Goal: Task Accomplishment & Management: Manage account settings

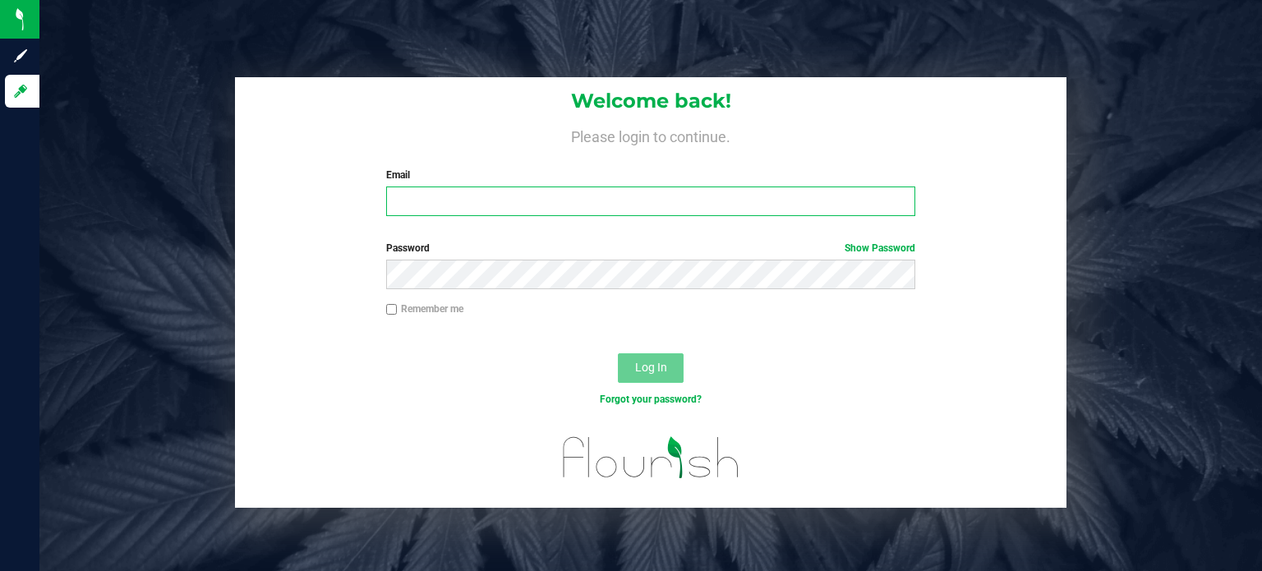
type input "[EMAIL_ADDRESS][DOMAIN_NAME]"
click at [658, 374] on span "Log In" at bounding box center [651, 367] width 32 height 13
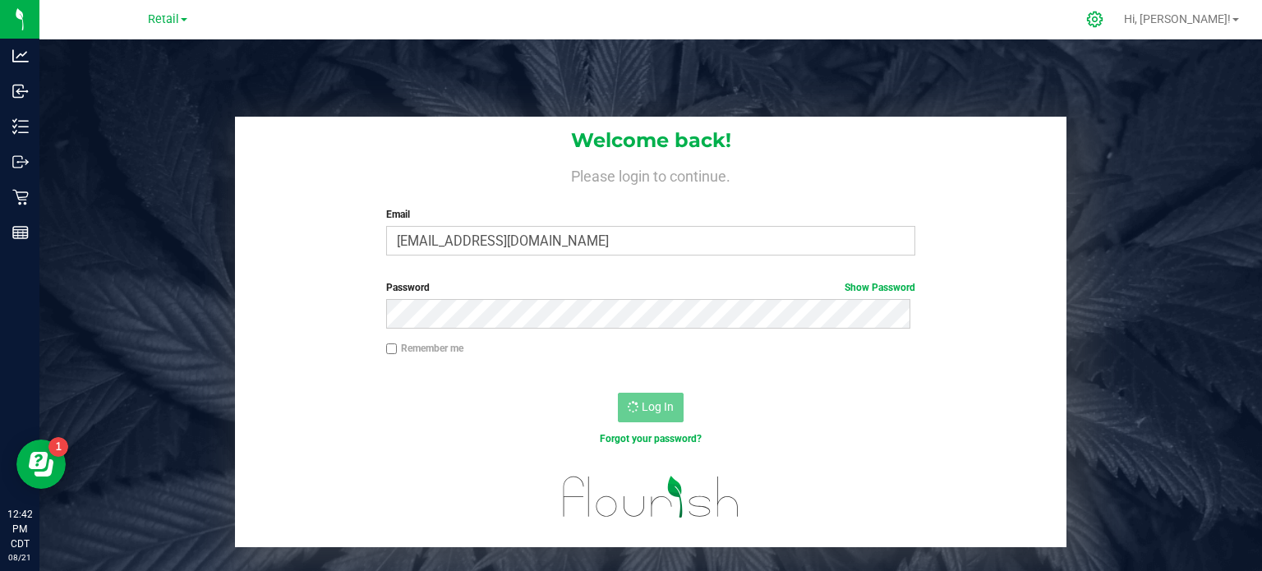
click at [1103, 16] on icon at bounding box center [1094, 19] width 17 height 17
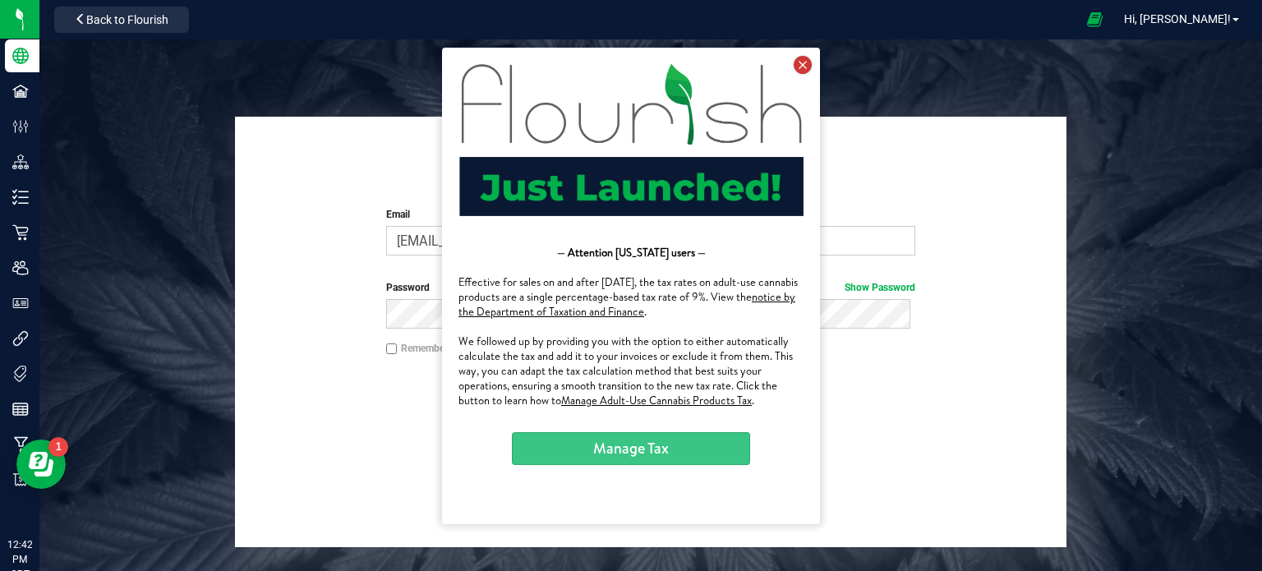
click at [803, 65] on icon at bounding box center [802, 64] width 18 height 18
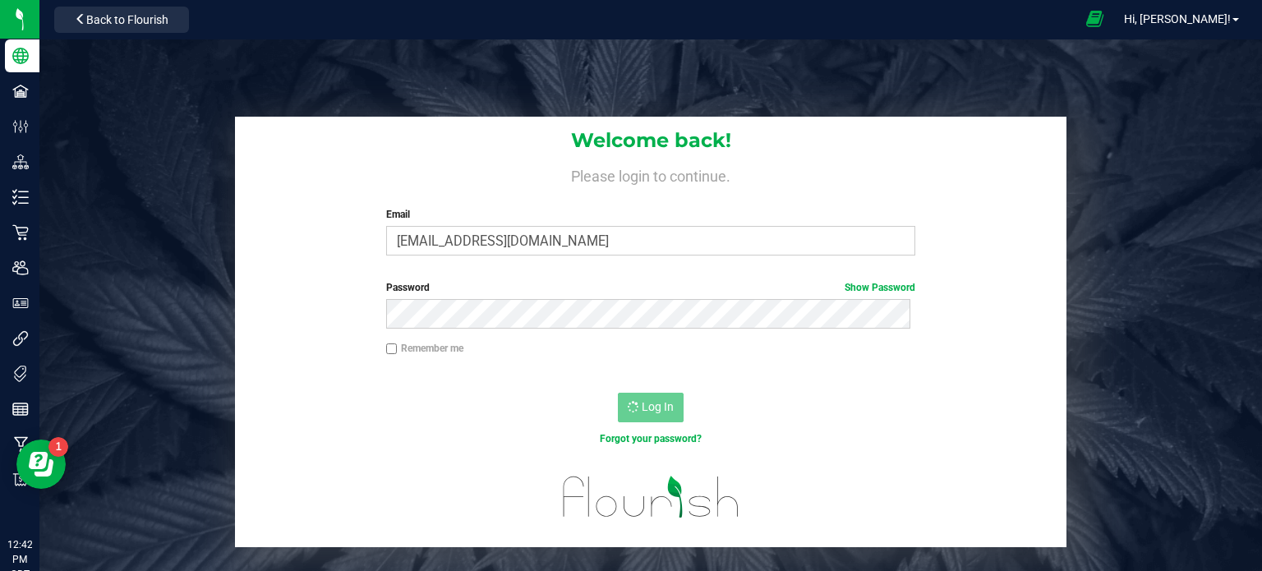
click at [1115, 27] on span at bounding box center [1094, 19] width 41 height 35
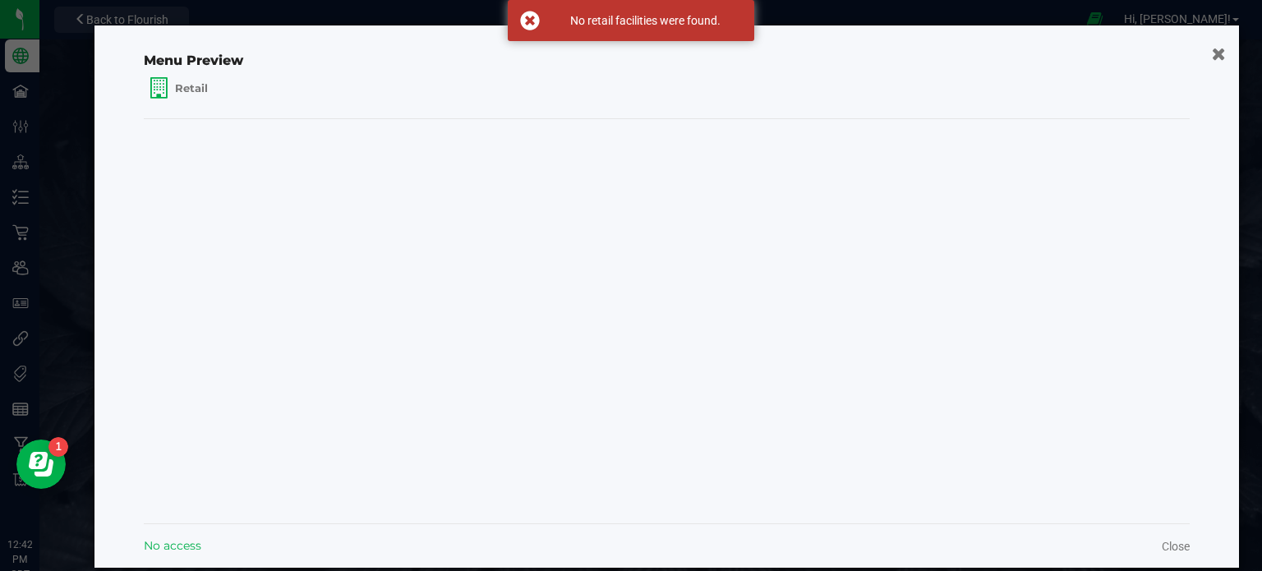
click at [1211, 54] on icon "button" at bounding box center [1218, 52] width 14 height 17
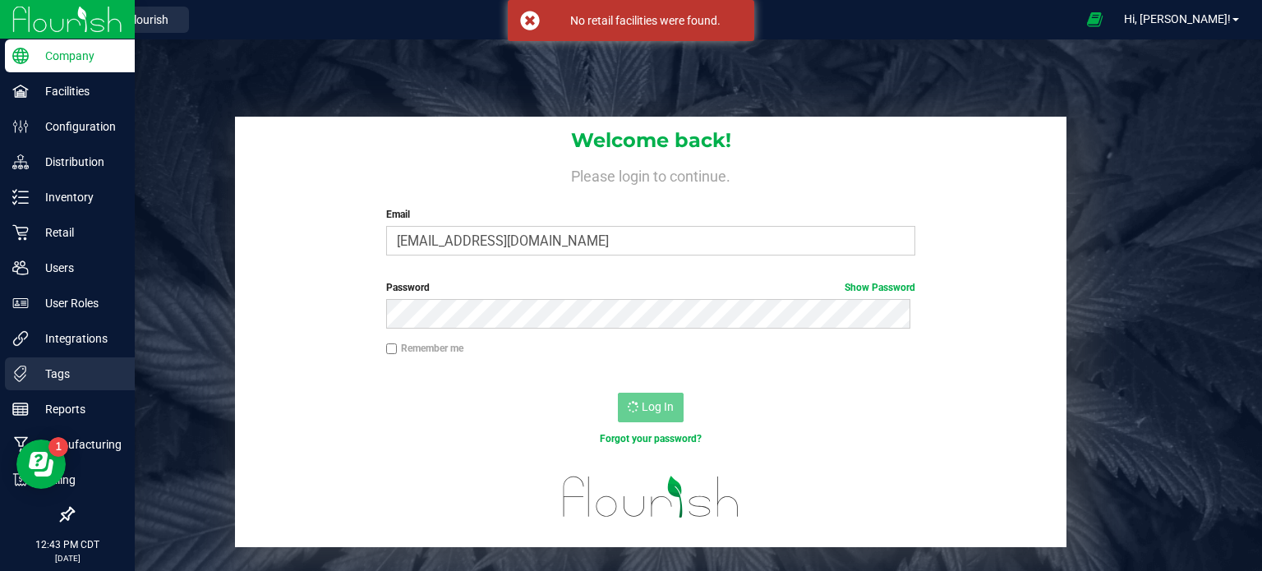
click at [91, 382] on p "Tags" at bounding box center [78, 374] width 99 height 20
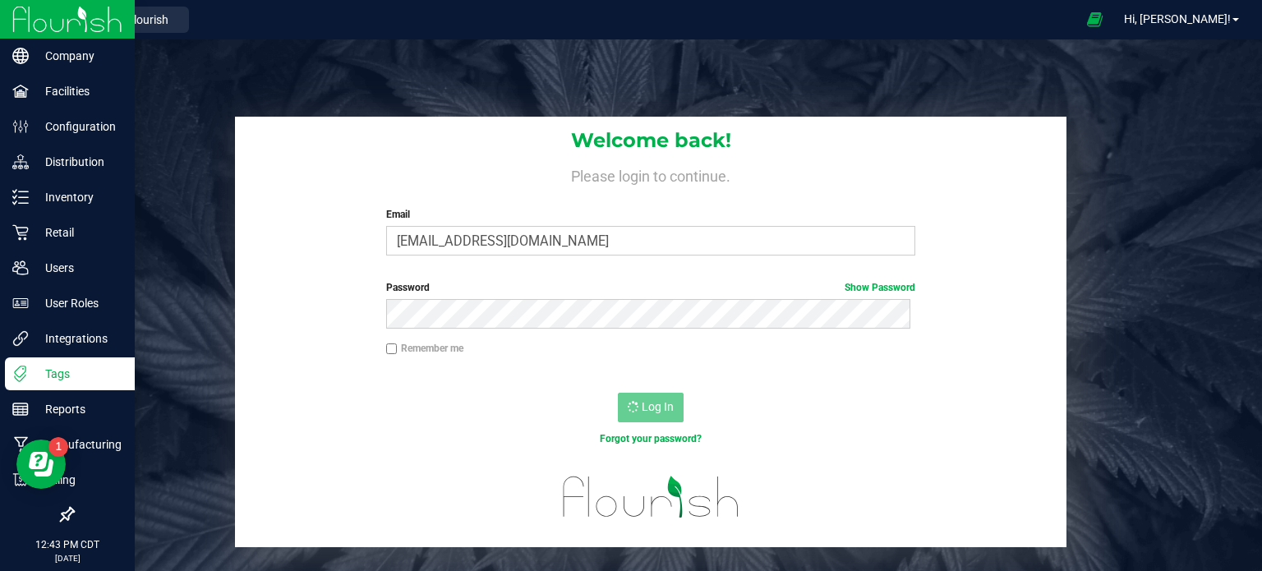
click at [91, 382] on p "Tags" at bounding box center [78, 374] width 99 height 20
click at [92, 344] on p "Integrations" at bounding box center [78, 339] width 99 height 20
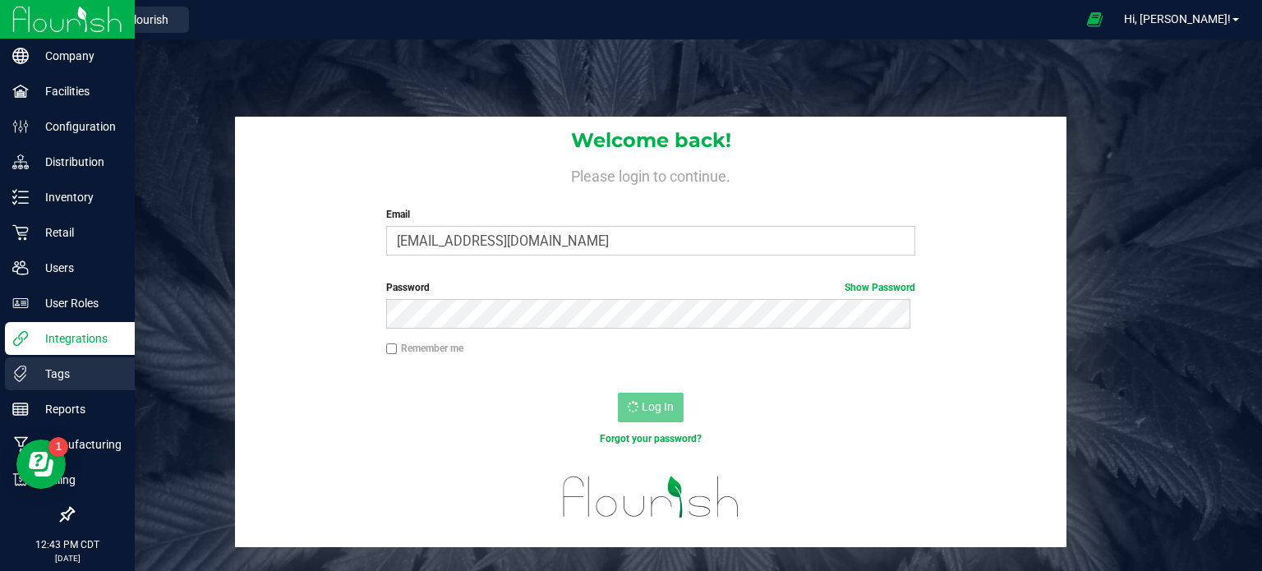
click at [89, 370] on p "Tags" at bounding box center [78, 374] width 99 height 20
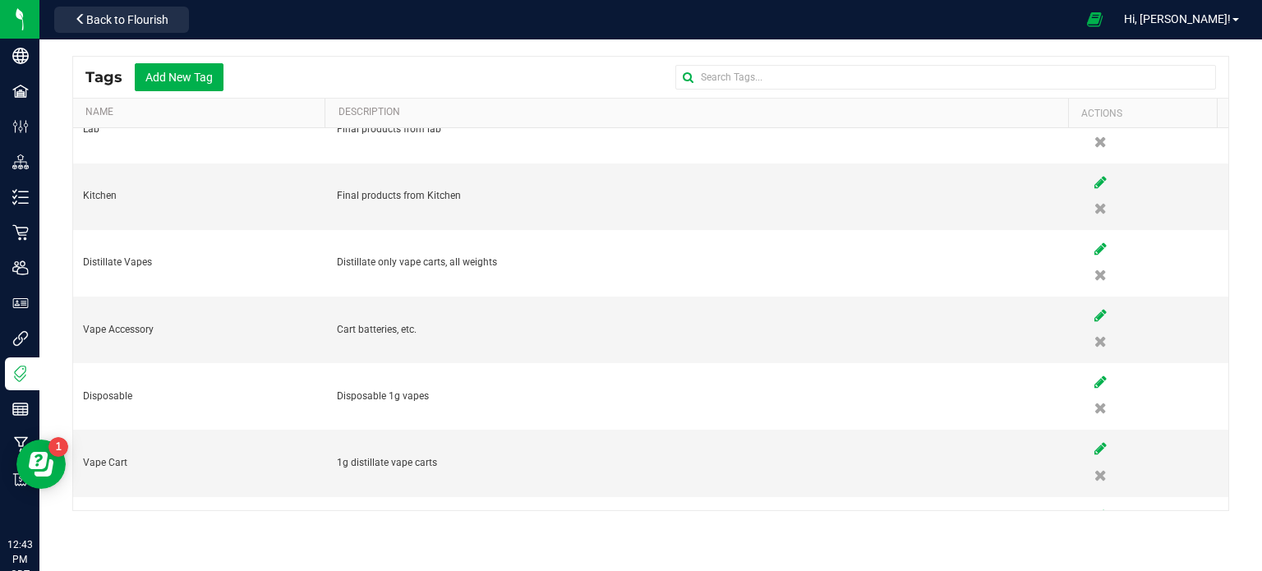
scroll to position [568, 0]
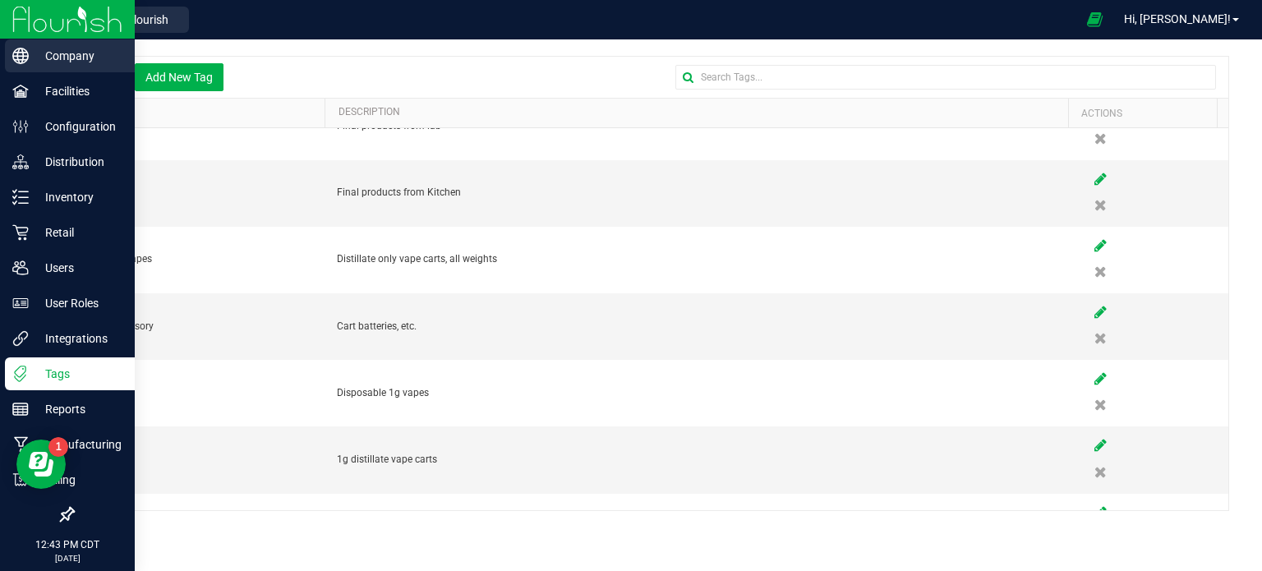
click at [79, 66] on div "Company" at bounding box center [70, 55] width 130 height 33
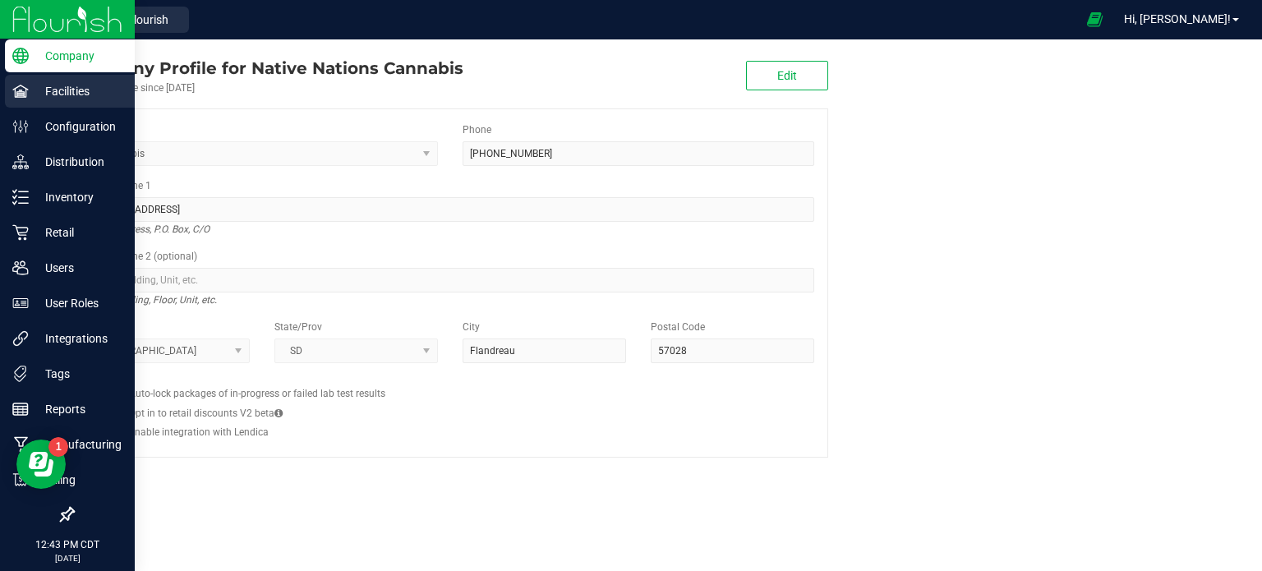
click at [56, 94] on p "Facilities" at bounding box center [78, 91] width 99 height 20
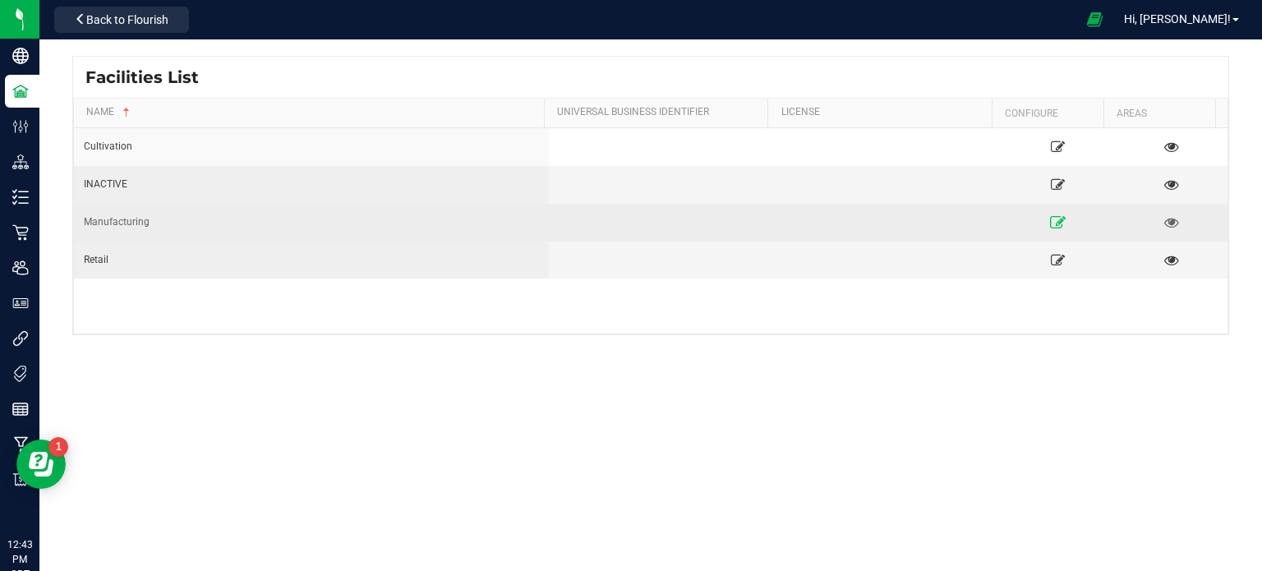
click at [1050, 220] on icon at bounding box center [1058, 221] width 16 height 11
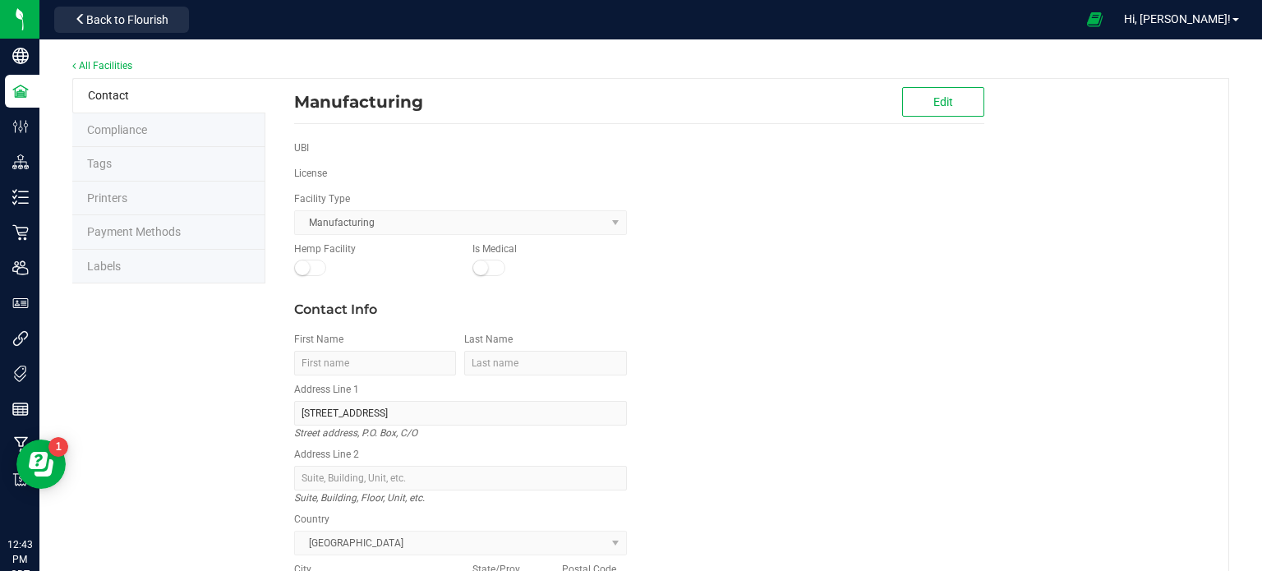
click at [190, 154] on li "Tags" at bounding box center [168, 164] width 193 height 34
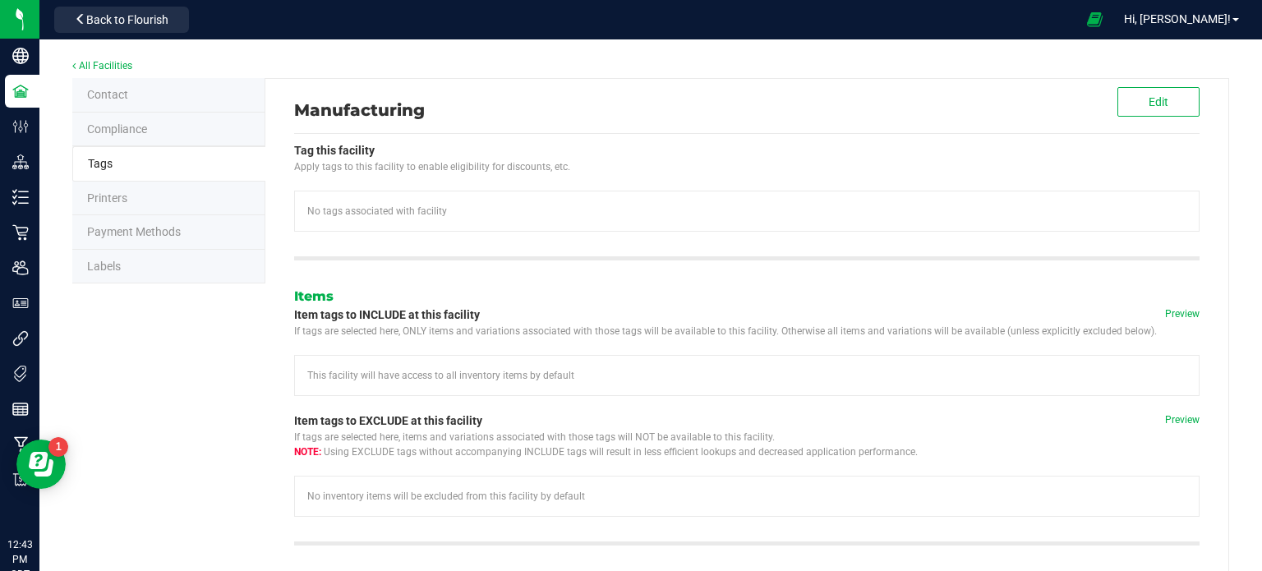
click at [170, 203] on li "Printers" at bounding box center [168, 199] width 193 height 34
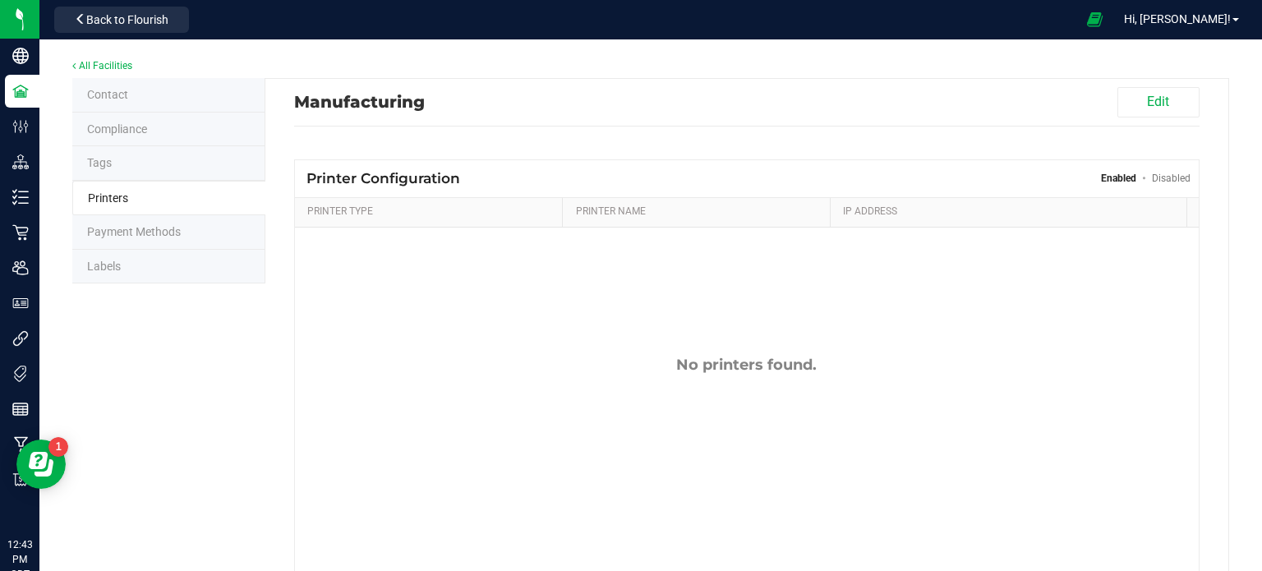
click at [145, 250] on li "Labels" at bounding box center [168, 267] width 193 height 34
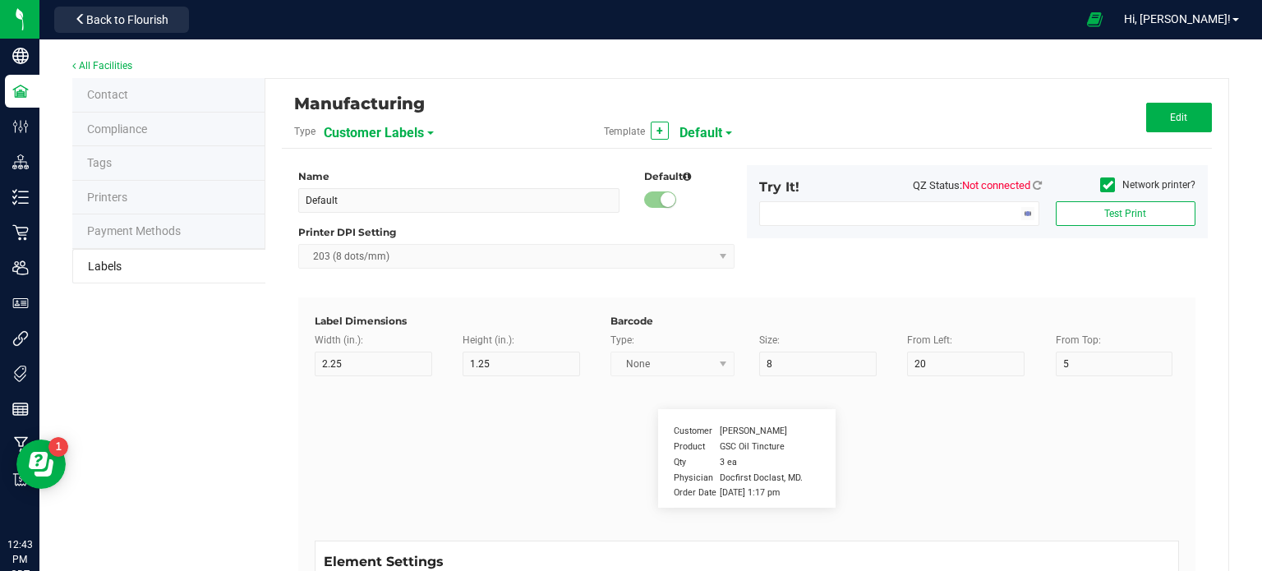
click at [401, 125] on span "Customer Labels" at bounding box center [374, 133] width 100 height 28
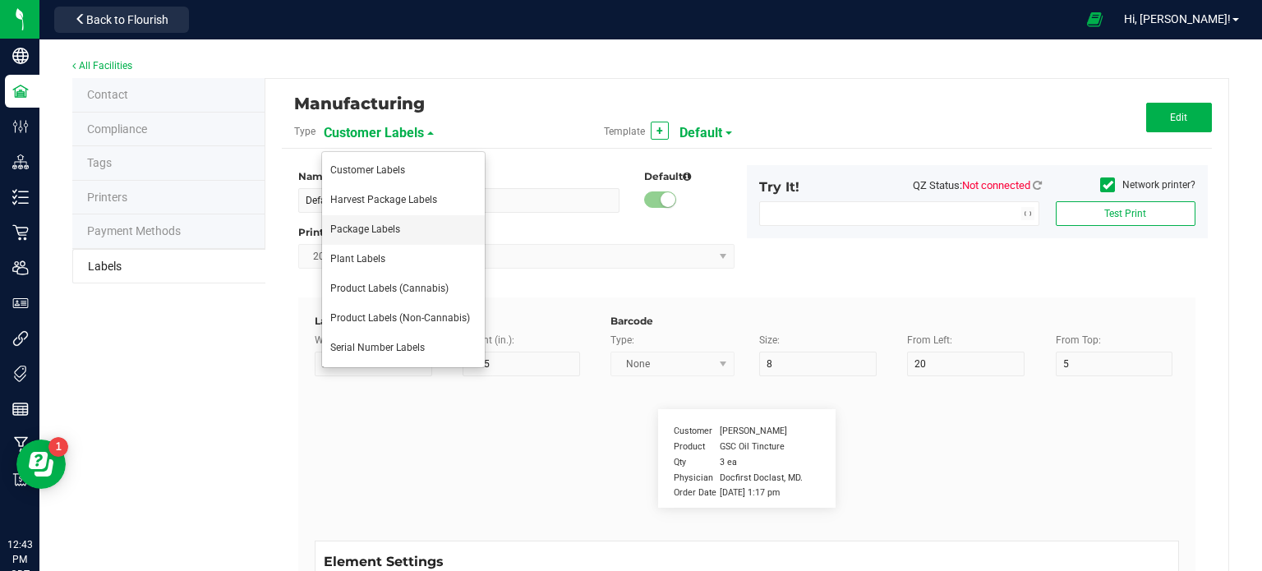
click at [378, 228] on span "Package Labels" at bounding box center [365, 228] width 70 height 11
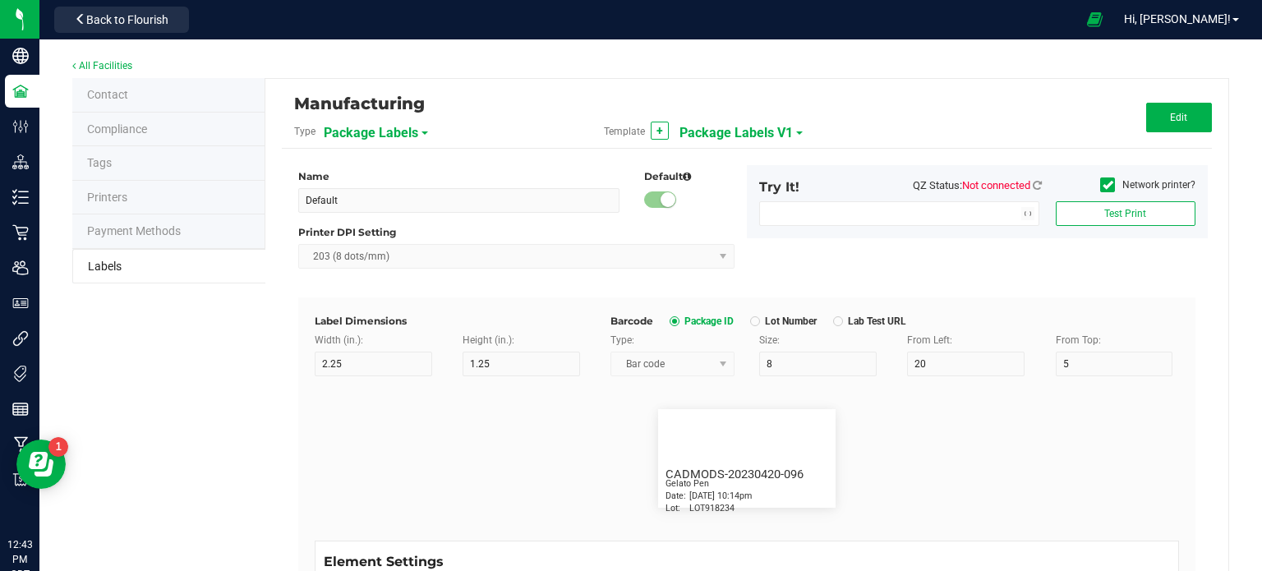
type input "Package Labels V1"
type input "12"
type input "11"
type input "Package ID"
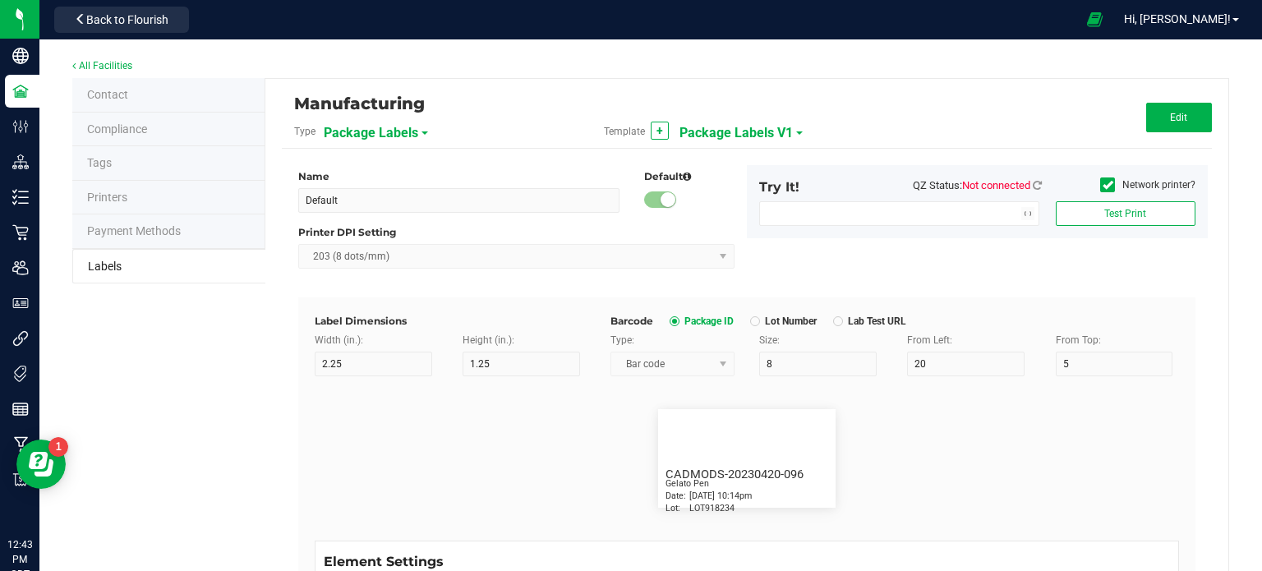
type input "25"
type input "11"
type input "2.5"
type input "18"
type input "CADMODS-20230420-096"
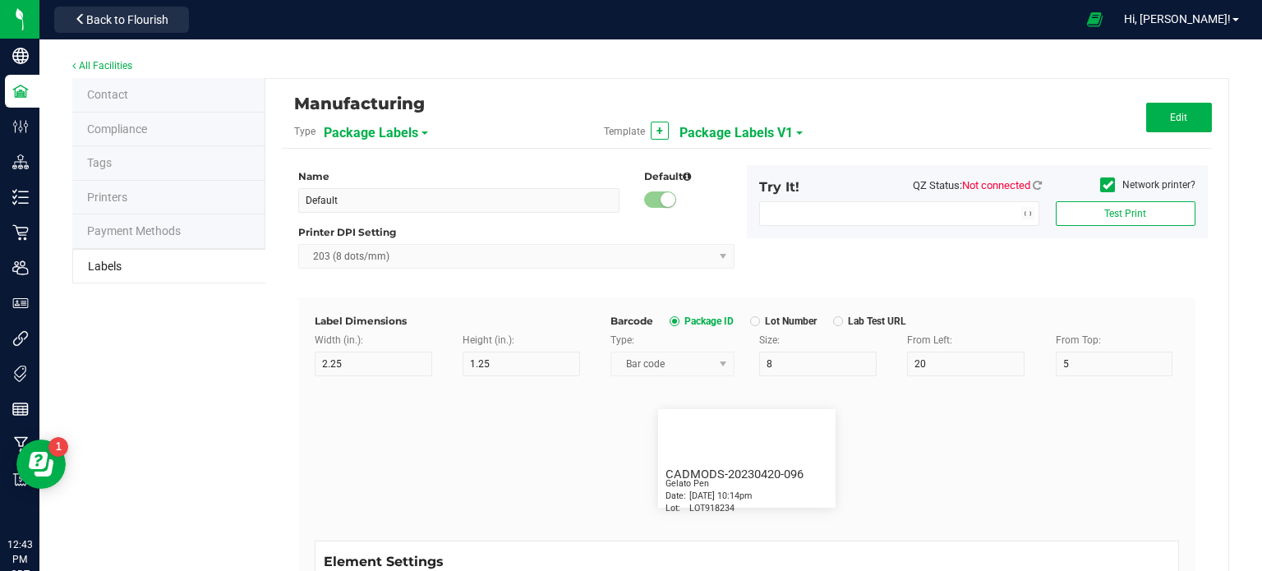
type input "Item:"
type input "7.5"
type input "2.5"
type input "22"
type input "Gelato Pen"
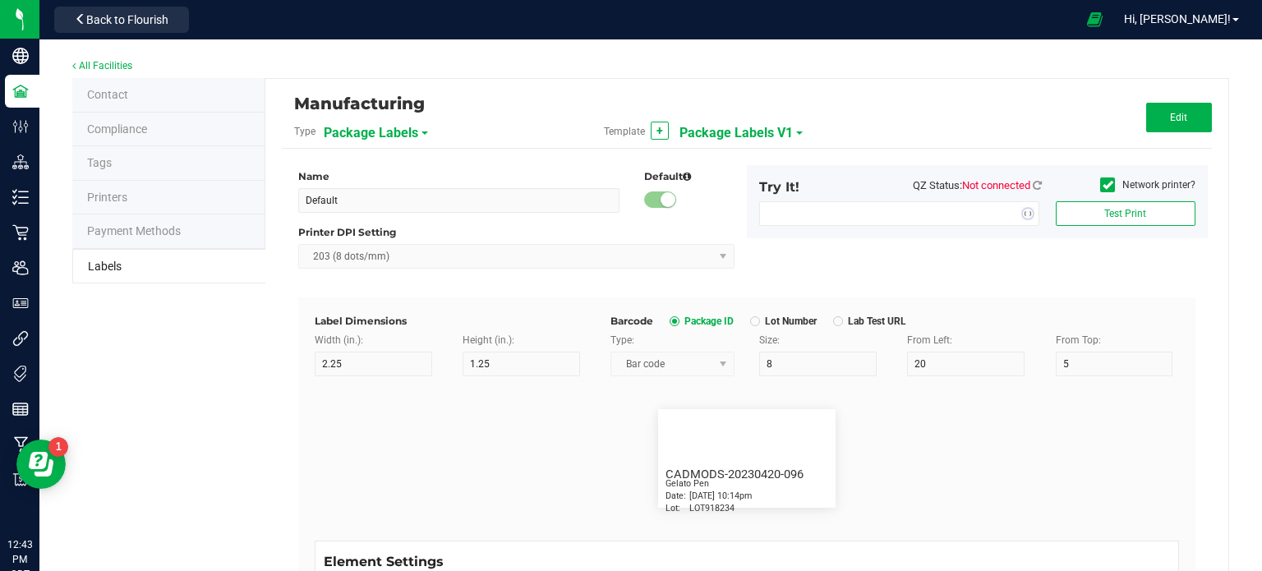
type input "Date:"
type input "7.5"
type input "2.5"
type input "26"
type input "4/20/2023 10:14pm"
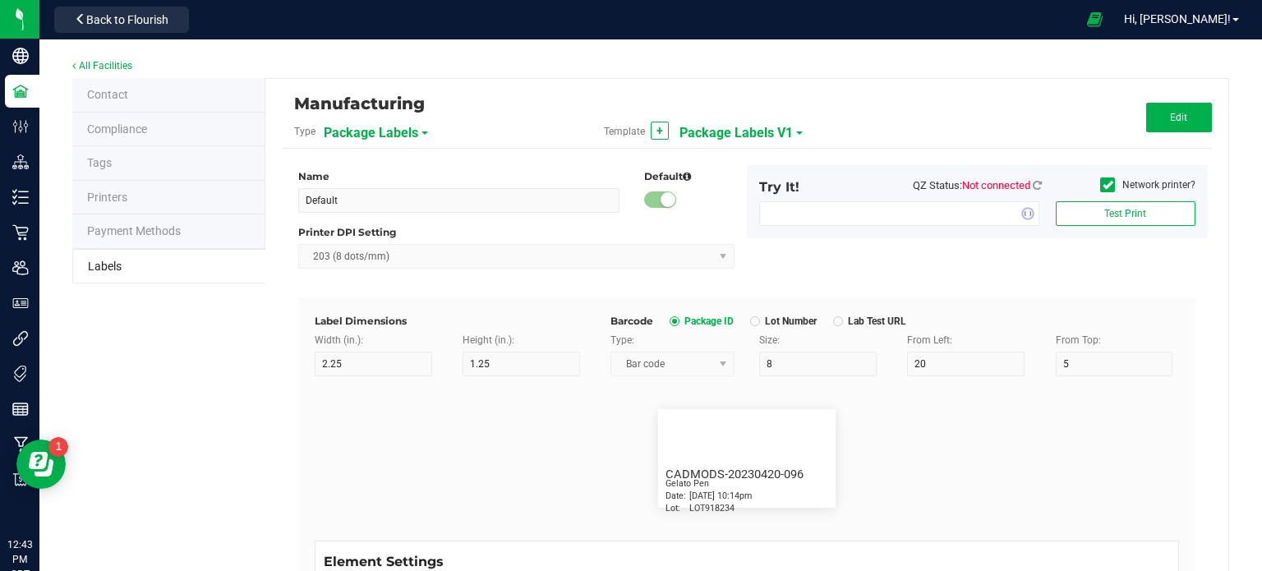
type input "Lot:"
type input "7.5"
type input "2.5"
type input "30"
type input "LOT918234"
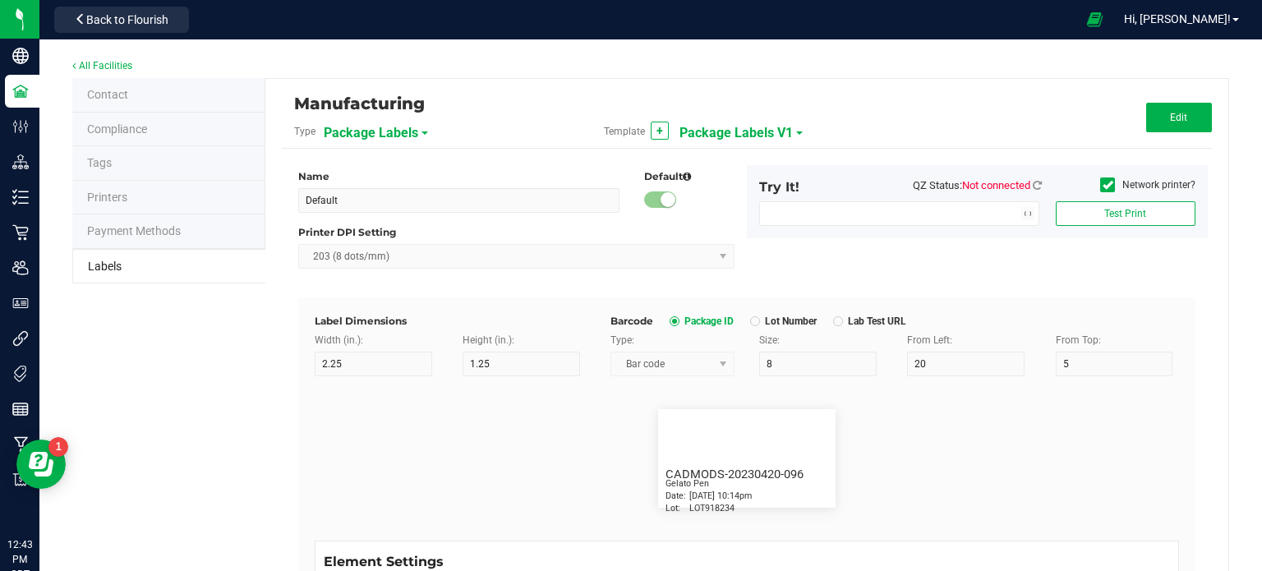
type input "Strain"
type input "25"
type input "10"
type input "15"
type input "Gelato"
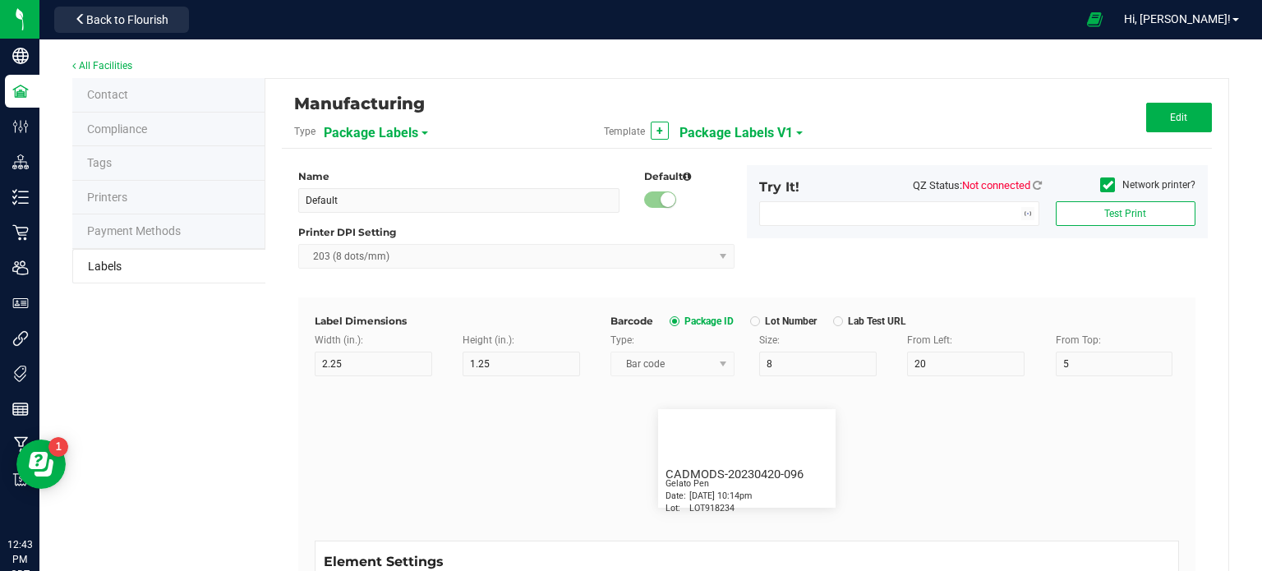
type input "Size"
type input "25"
type input "10"
type input "20"
type input "44 ea"
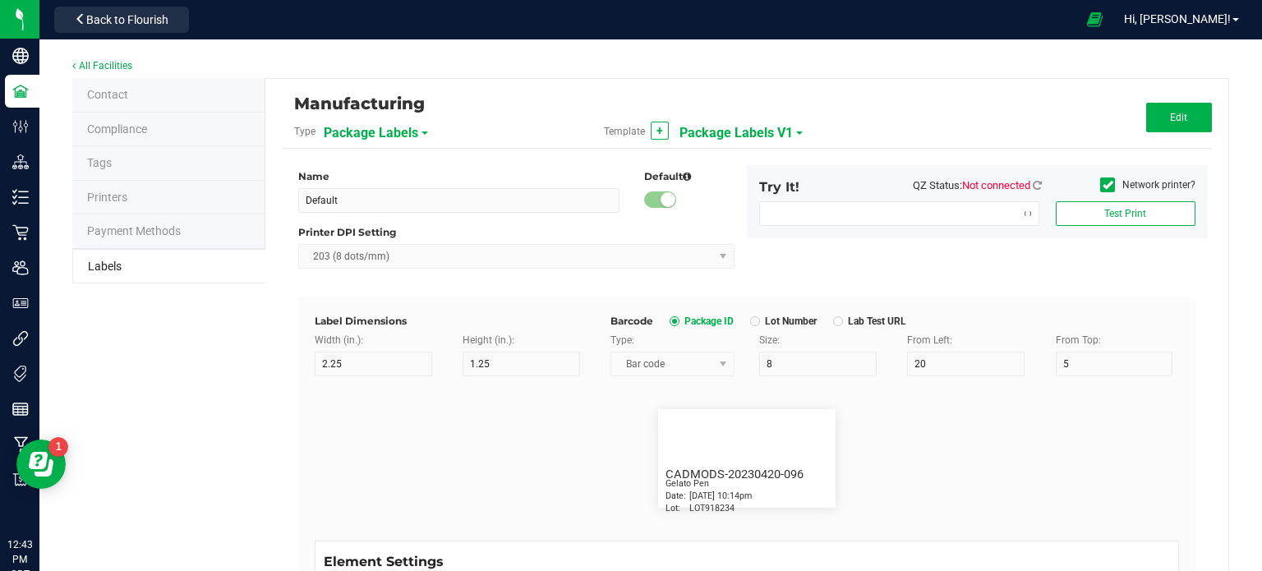
type input "SKU"
type input "25"
type input "10"
type input "30"
type input "42P017"
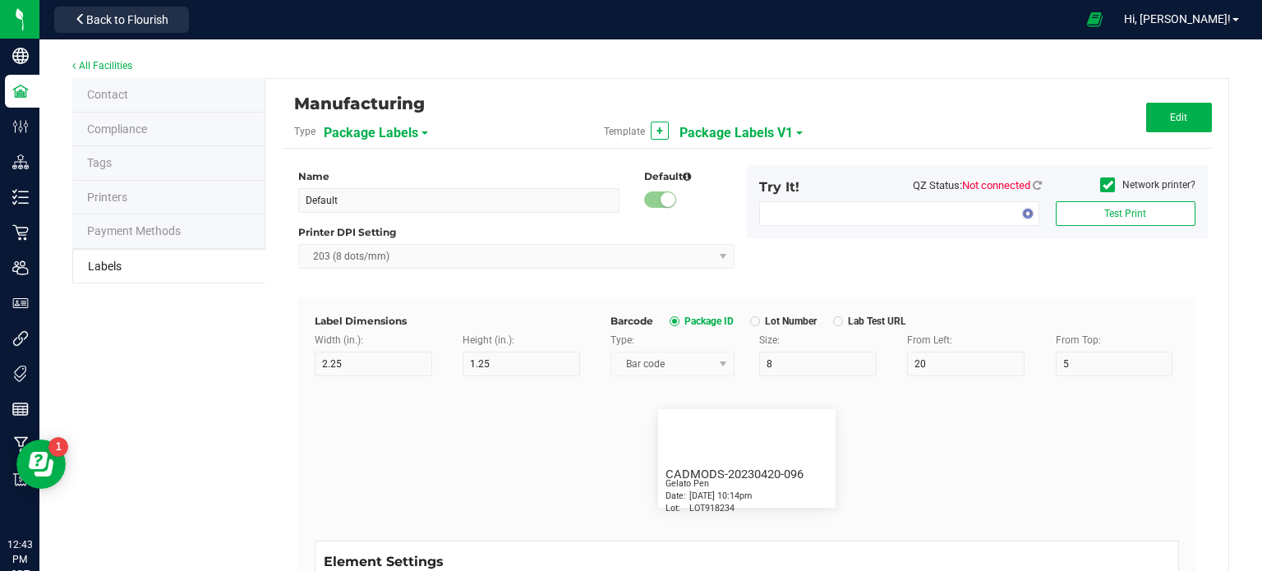
type input "Ref Field 1"
type input "25"
type input "10"
type input "35"
type input "Ref Field 1 Value"
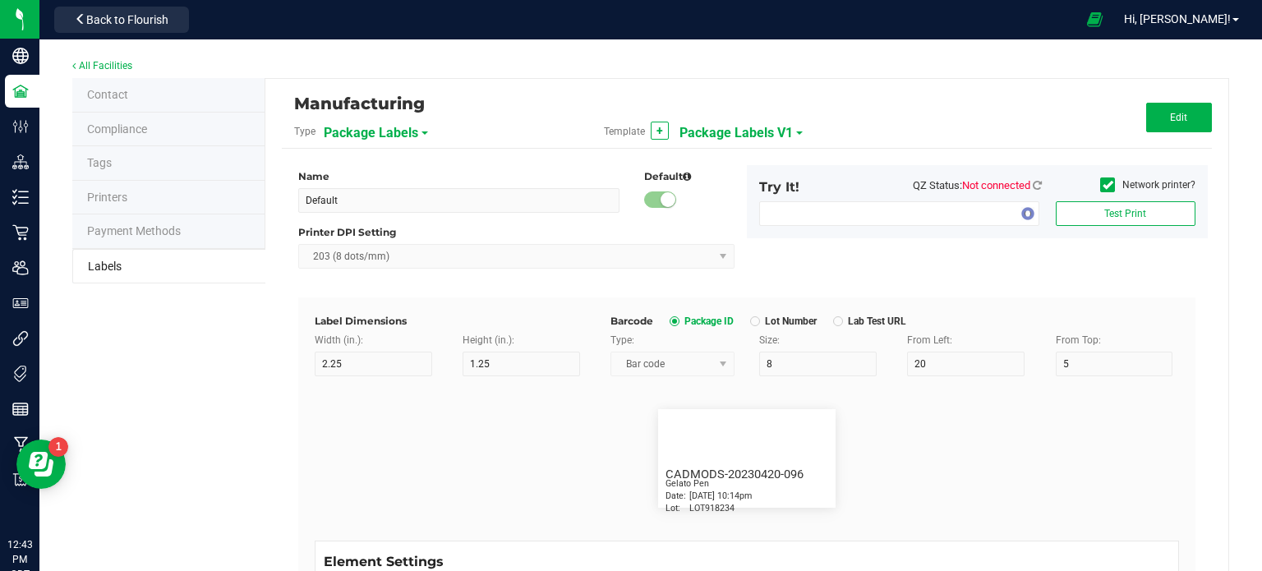
type input "Ref Field 2"
type input "25"
type input "10"
type input "35"
type input "Ref Field 2 Value"
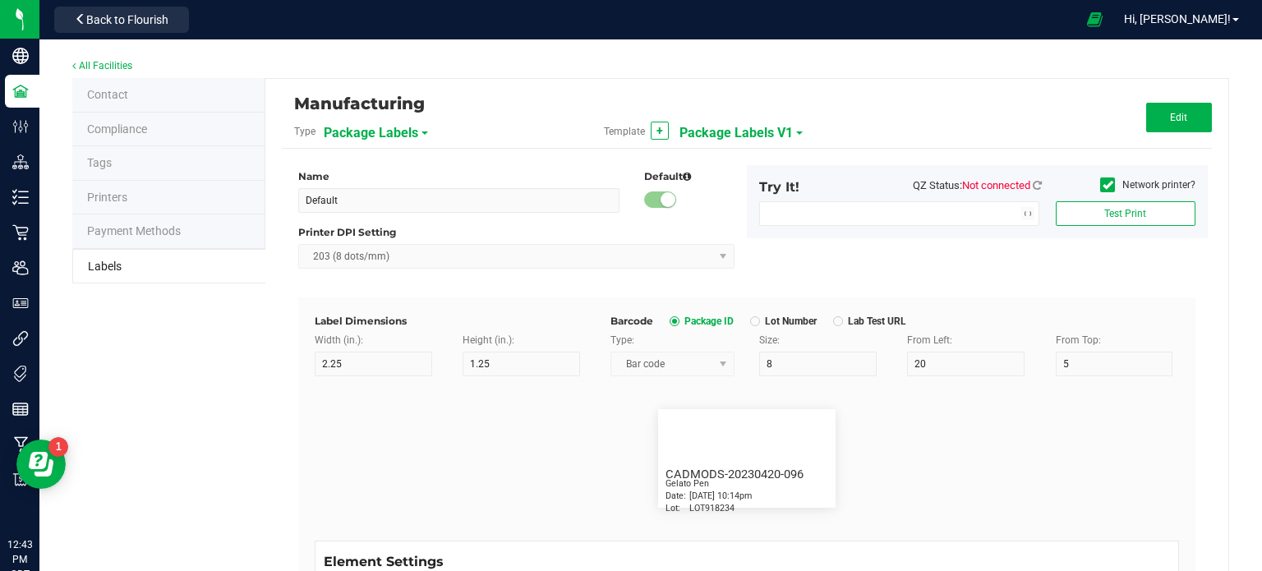
type input "Ref Field 3"
type input "25"
type input "10"
type input "35"
type input "Ref Field 3 Value"
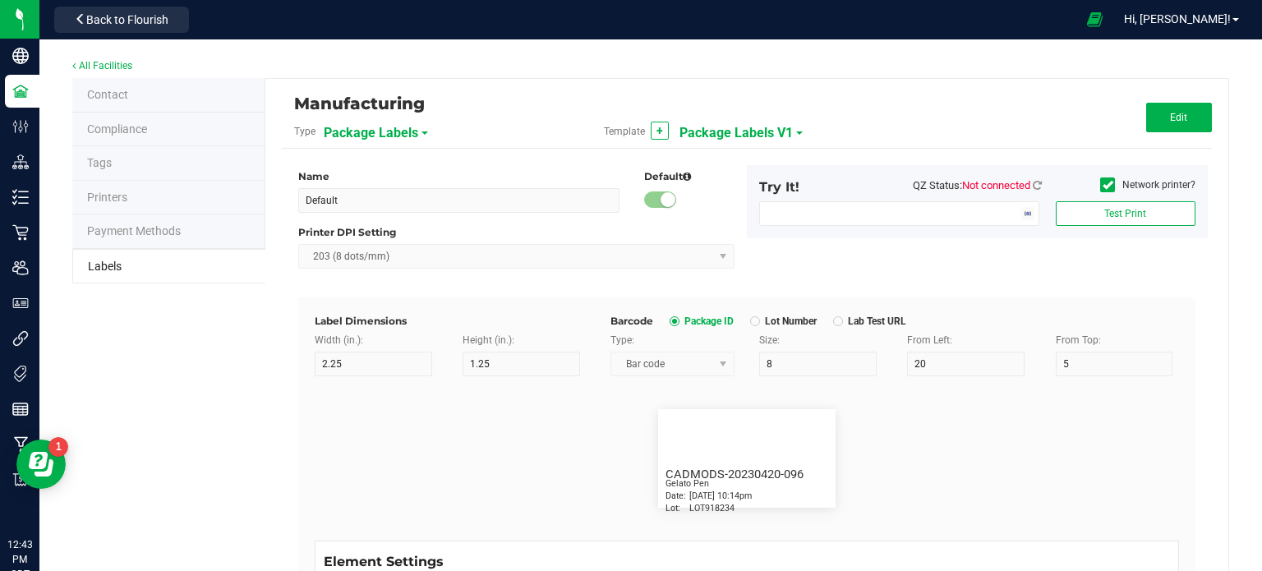
type input "Item Ref Field 1"
type input "25"
type input "10"
type input "35"
type input "Item Ref Field 1 Value"
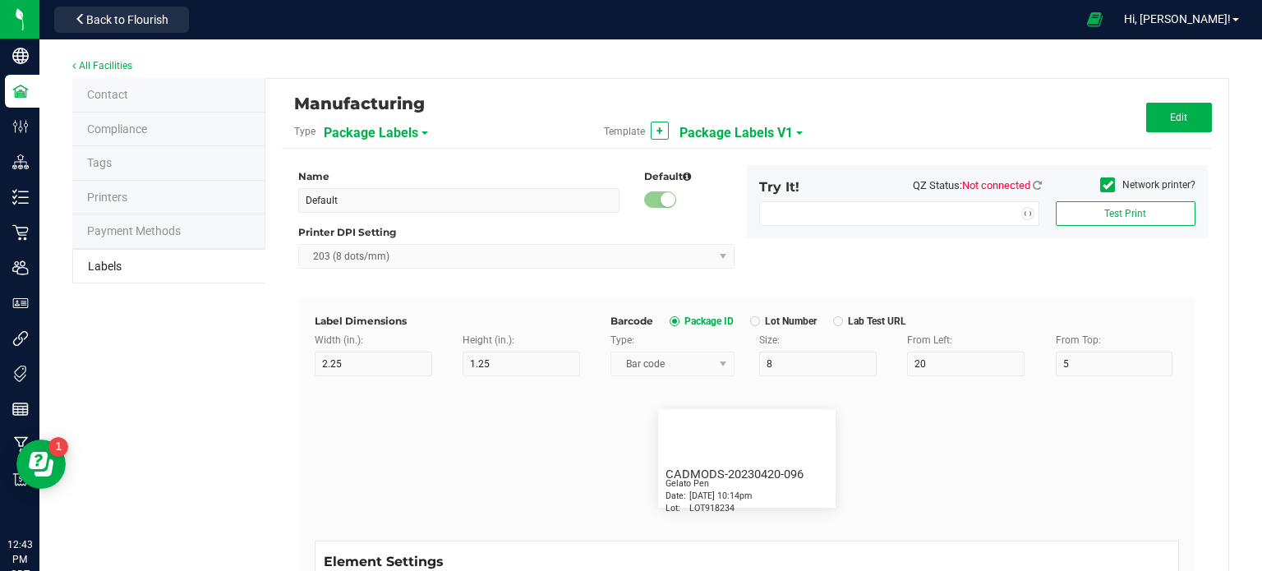
type input "Item Ref Field 2"
type input "25"
type input "10"
type input "35"
type input "Item Ref Field 2 Value"
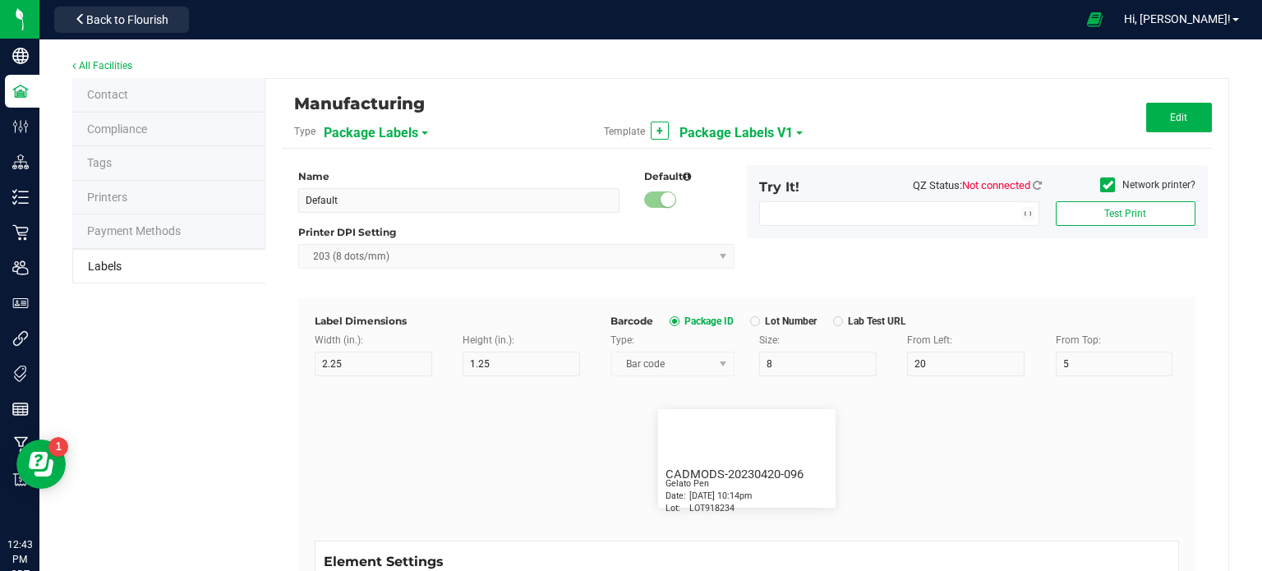
type input "Item Ref Field 3"
type input "25"
type input "10"
type input "35"
type input "Item Ref Field 3 Value"
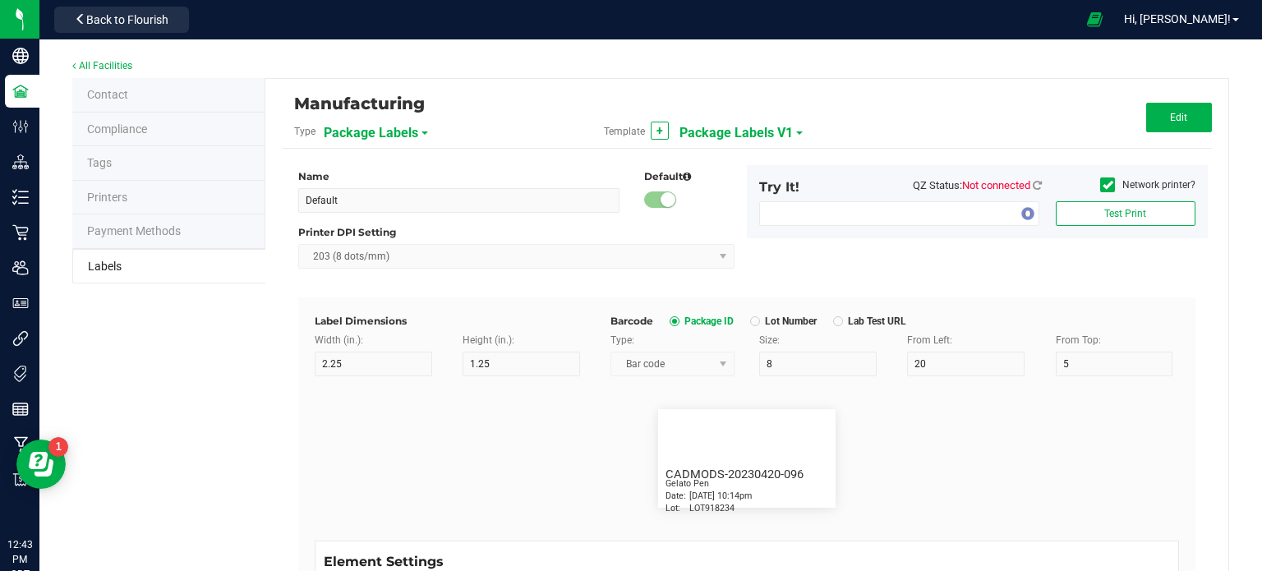
type input "Item Ref Field 4"
type input "25"
type input "10"
type input "35"
type input "Item Ref Field 4 Value"
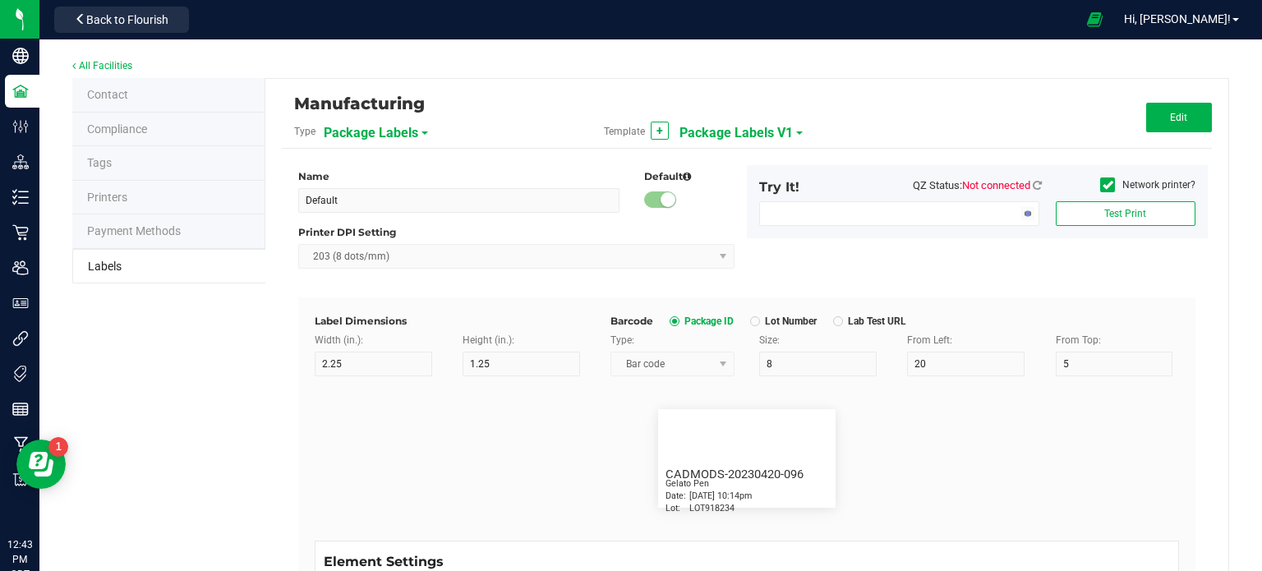
type input "Item Ref Field 5"
type input "25"
type input "10"
type input "35"
type input "Item Ref Field 5 Value"
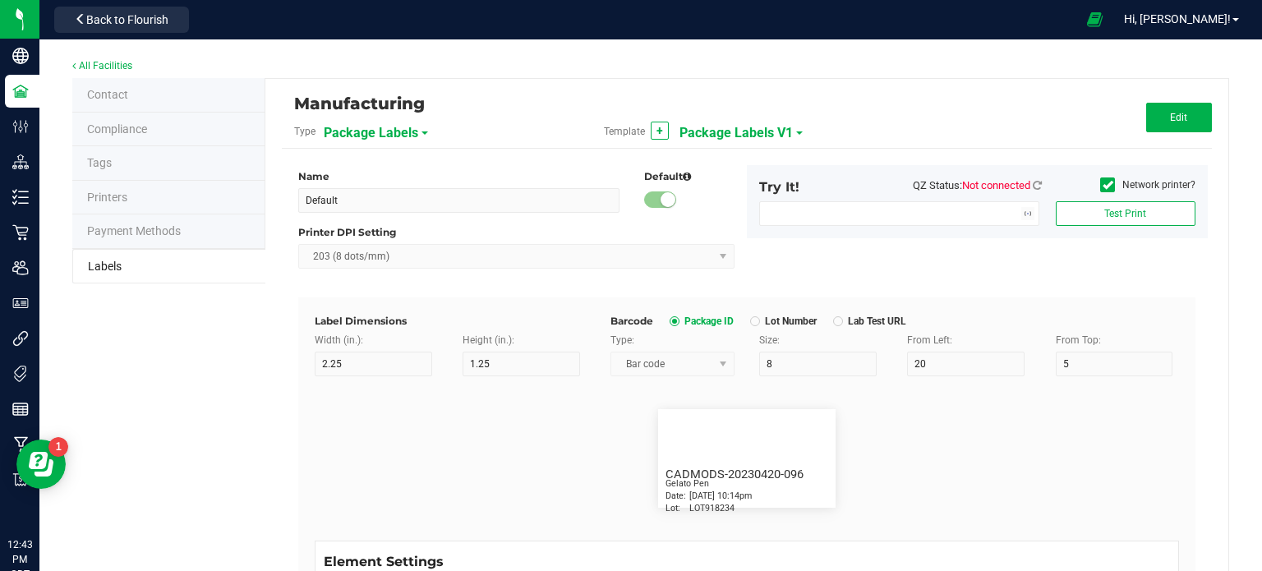
type input "NDC Number"
type input "25"
type input "10"
type input "35"
type input "0777-3105-02"
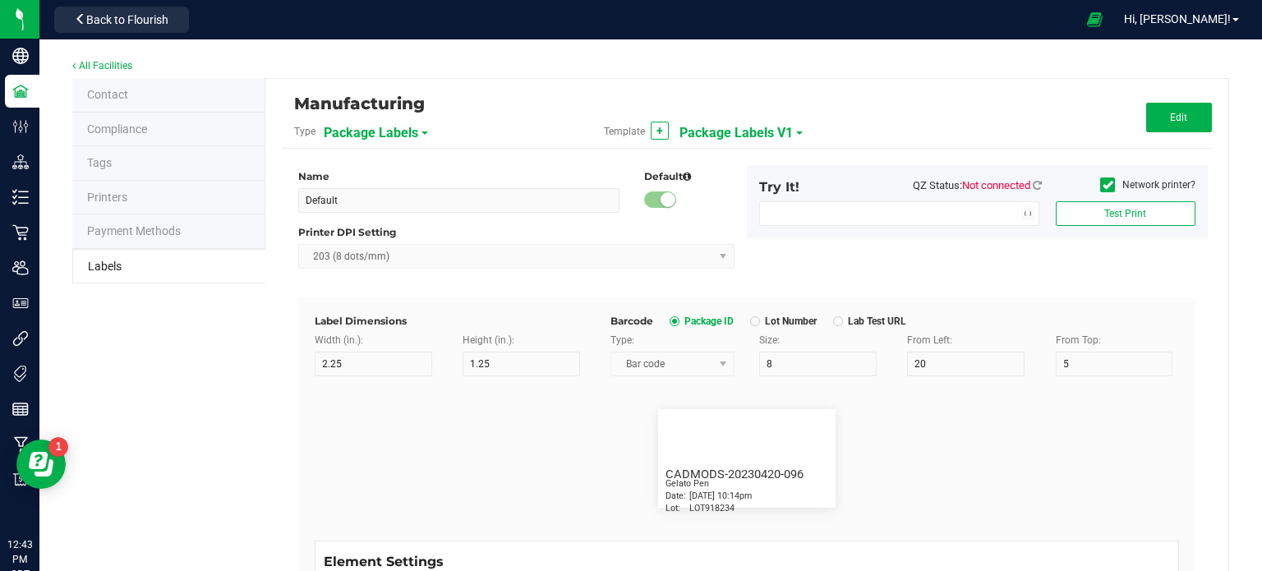
type input "Number of Servings"
type input "25"
type input "10"
type input "35"
type input "4 servings/item"
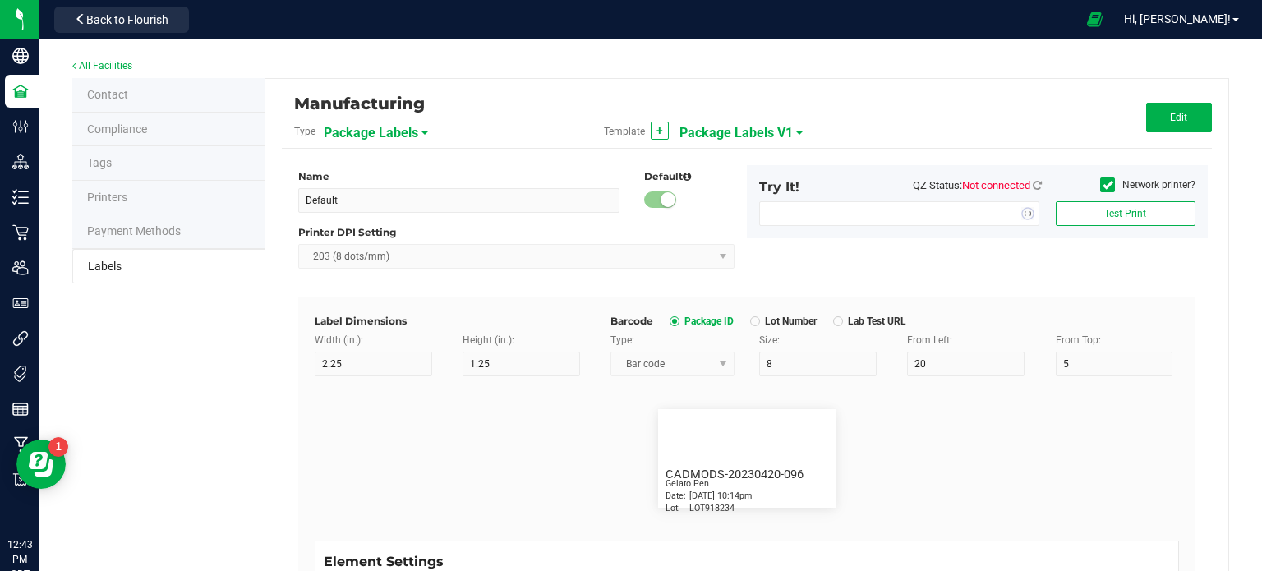
type input "Serving Size"
type input "25"
type input "10"
type input "35"
type input "1 cup"
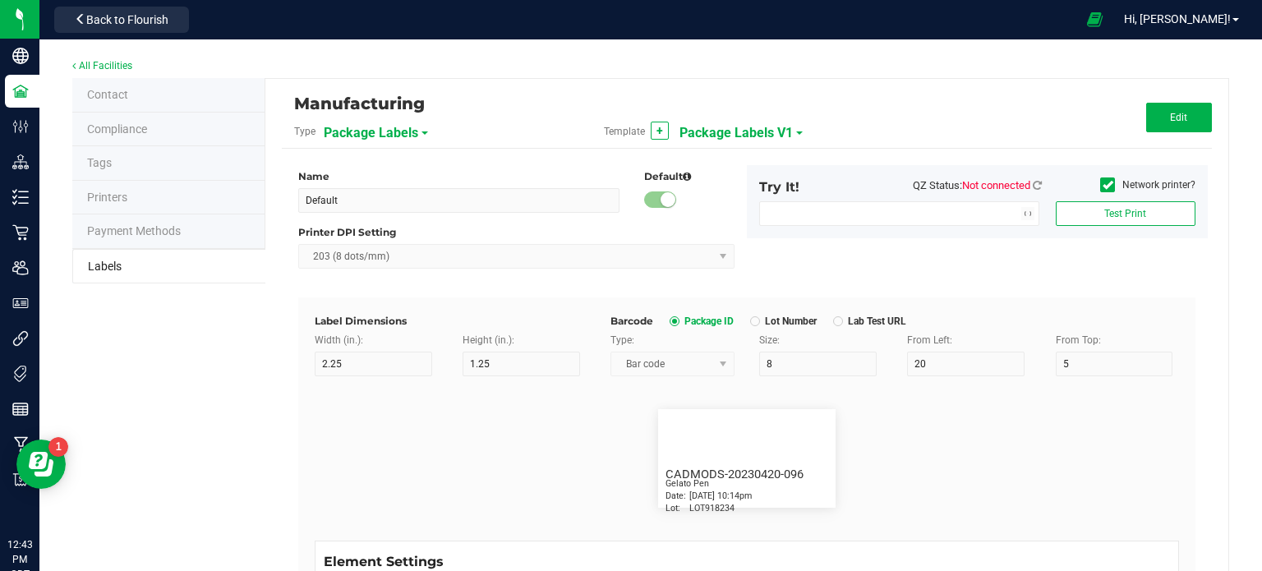
type input "Serving Size (Grams)"
type input "25"
type input "10"
type input "35"
type input "4 g"
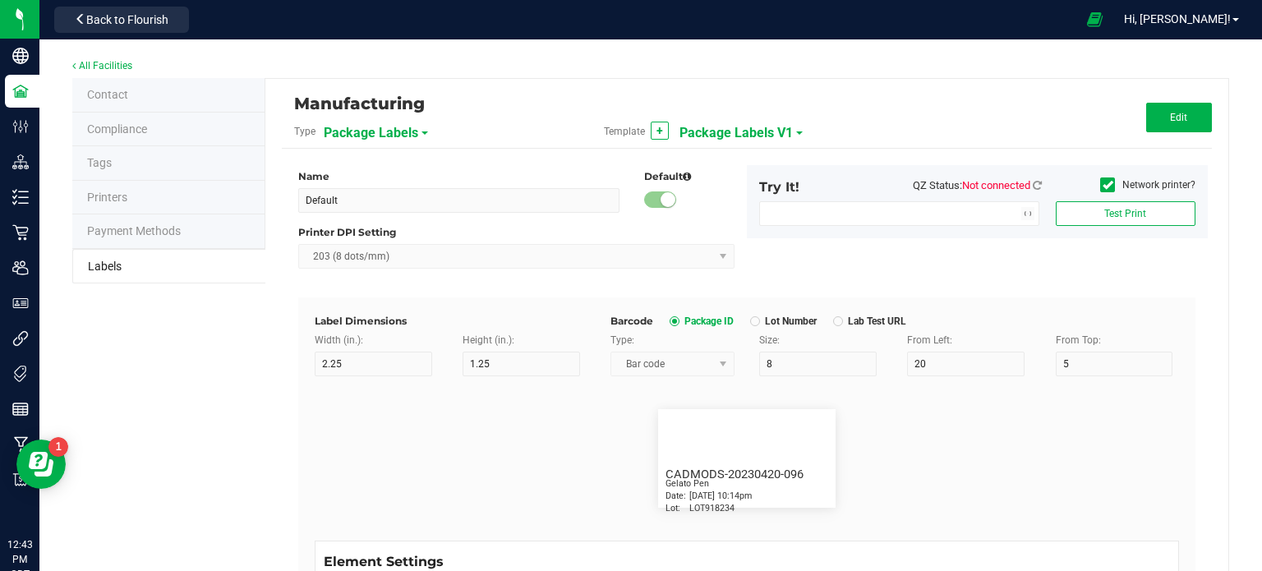
type input "Item Ingredients"
type input "25"
type input "10"
type input "35"
type input "Ingredient one, ingredient two"
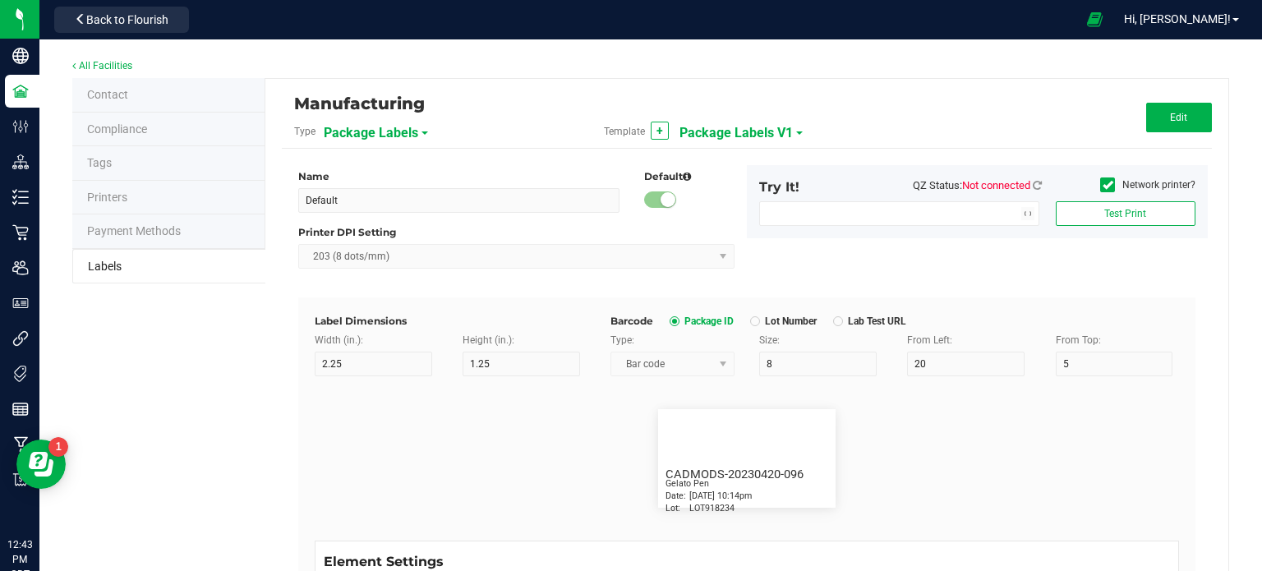
type input "Allergens"
type input "25"
type input "10"
type input "35"
type input "Tree Nuts, Soy, Wheat"
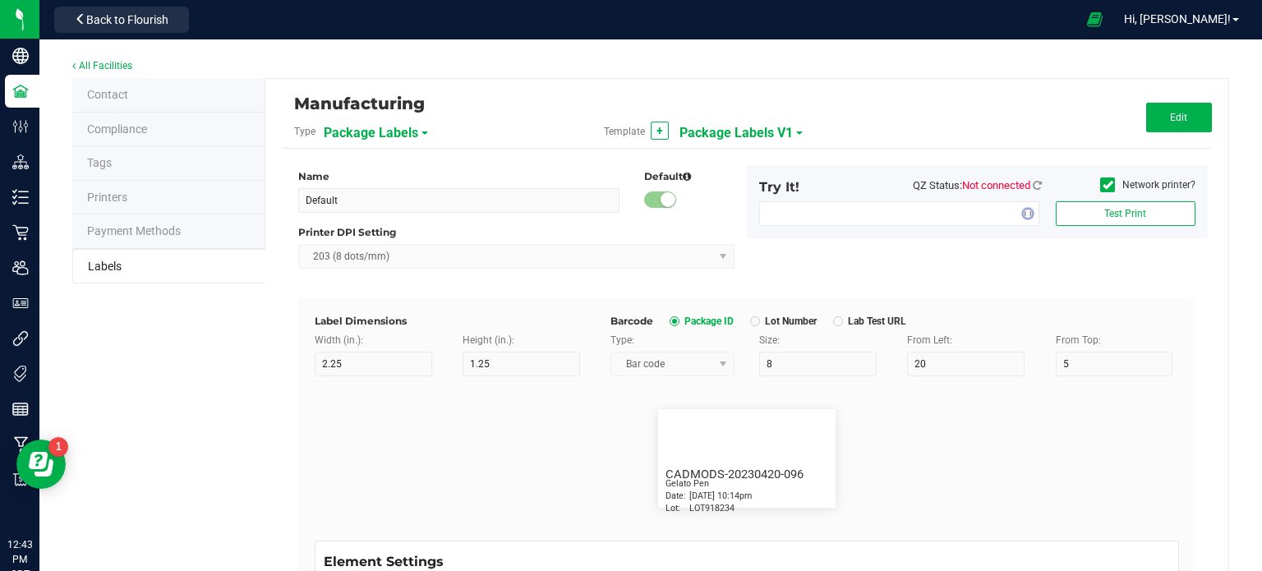
type input "Feel"
type input "25"
type input "10"
type input "35"
type input "Relaxed"
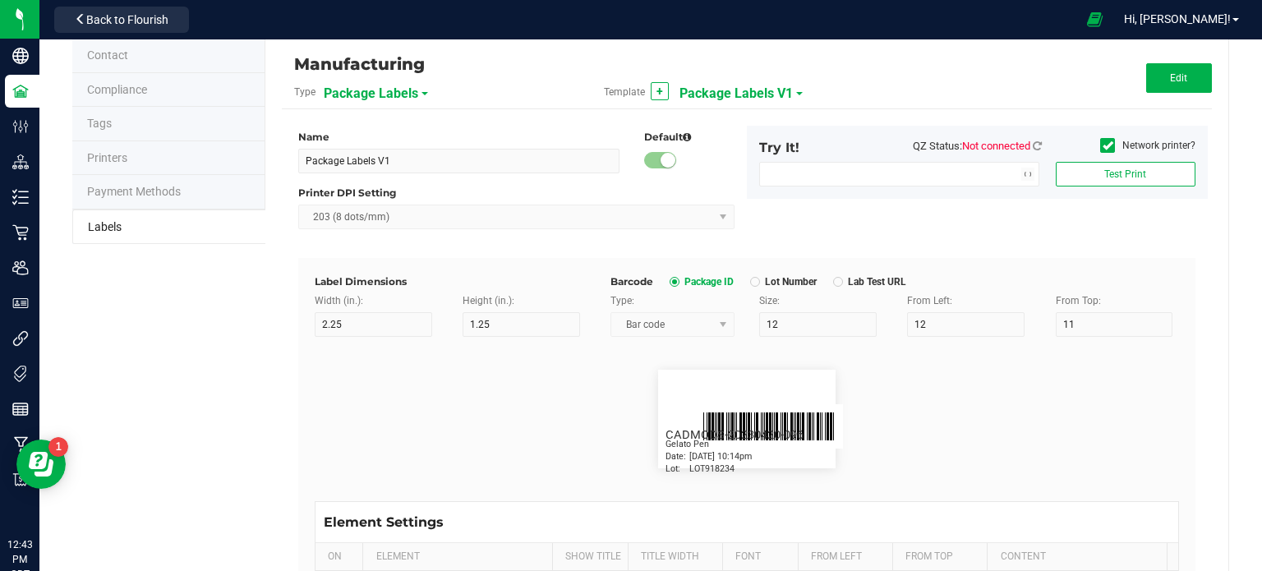
scroll to position [42, 0]
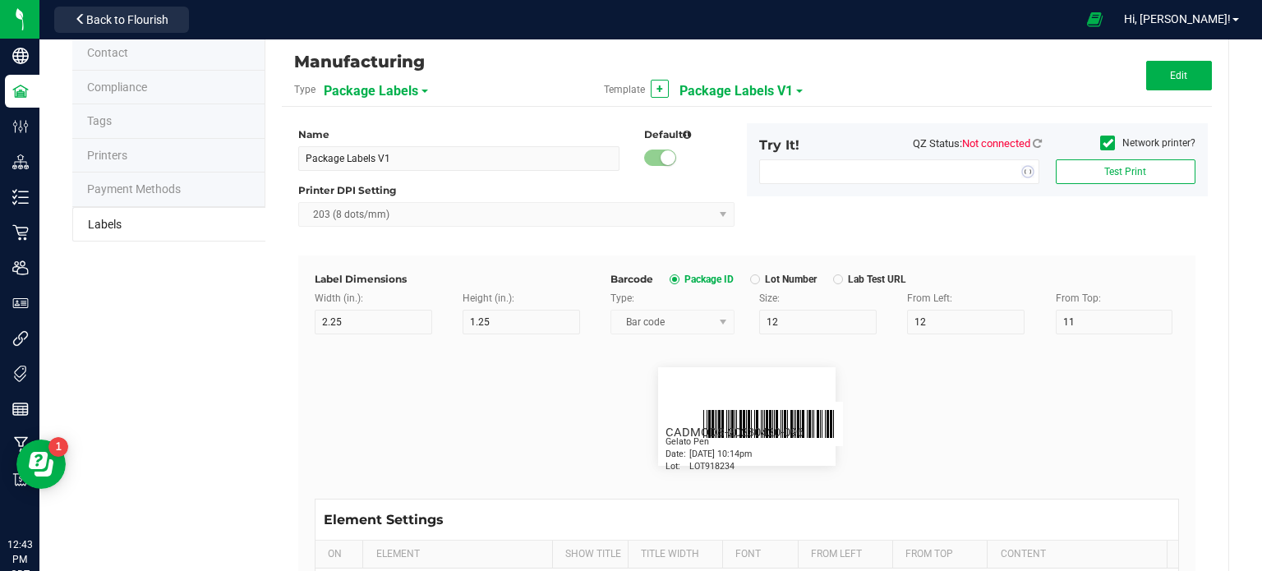
click at [398, 94] on span "Package Labels" at bounding box center [371, 91] width 94 height 28
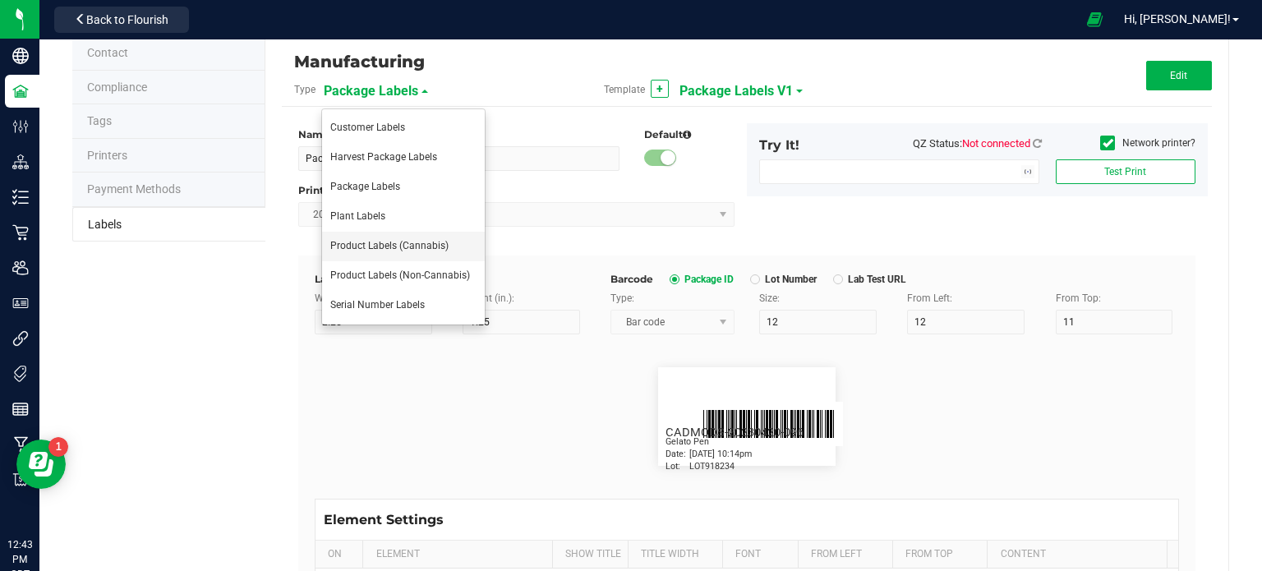
click at [407, 249] on span "Product Labels (Cannabis)" at bounding box center [389, 245] width 118 height 11
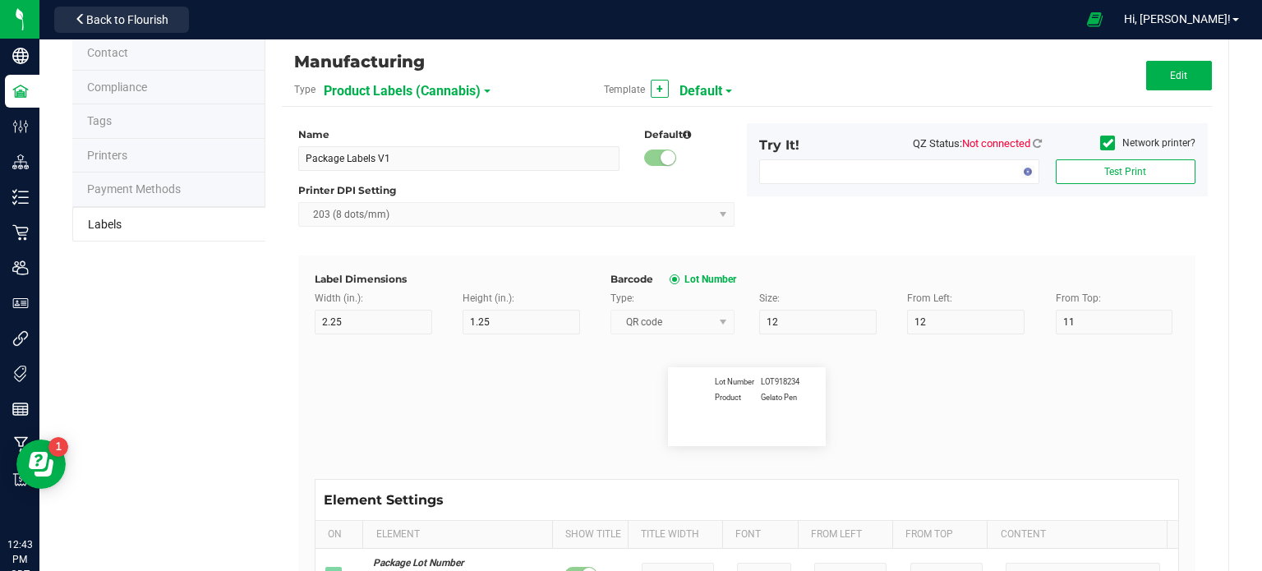
type input "Default"
type input "2"
type input "1"
type input "30"
type input "3"
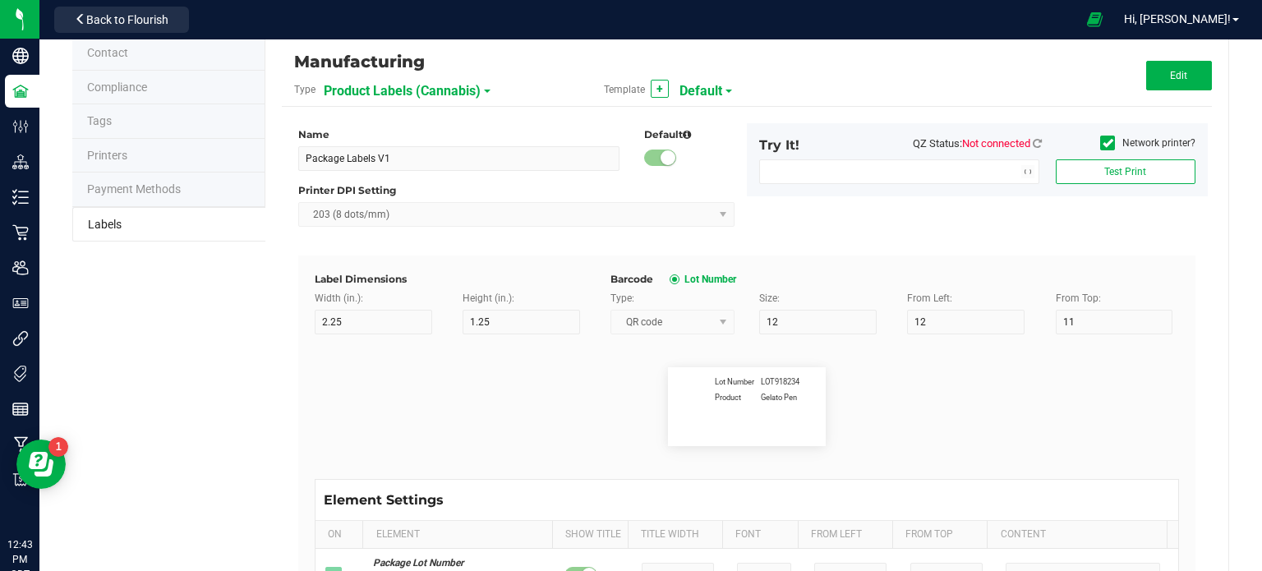
type input "3"
type input "Lot Number"
type input "15"
type input "7"
type input "15"
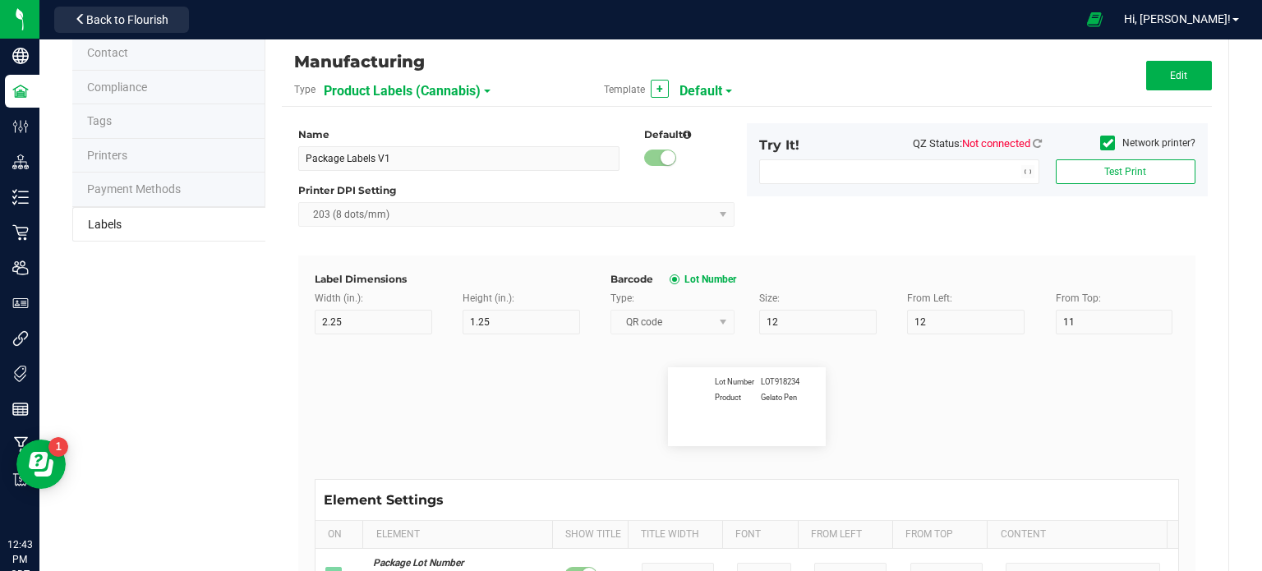
type input "3"
type input "LOT918234"
type input "Product"
type input "15"
type input "7"
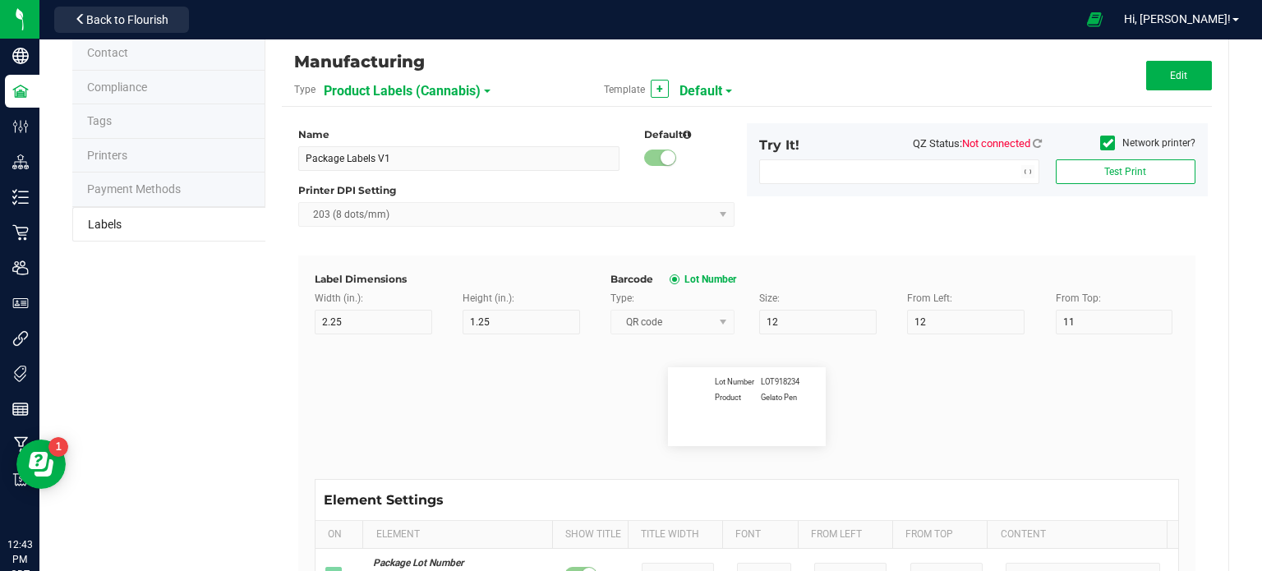
type input "15"
type input "8"
type input "Feel"
type input "15"
type input "7"
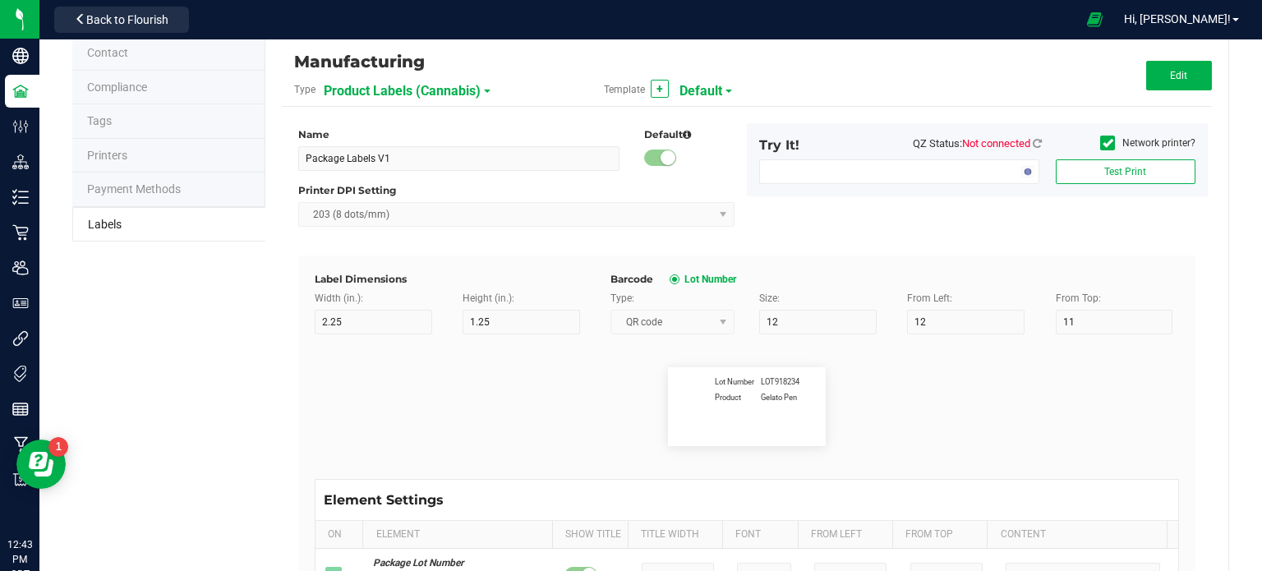
type input "15"
type input "13"
type input "Relaxed"
type input "SKU"
type input "15"
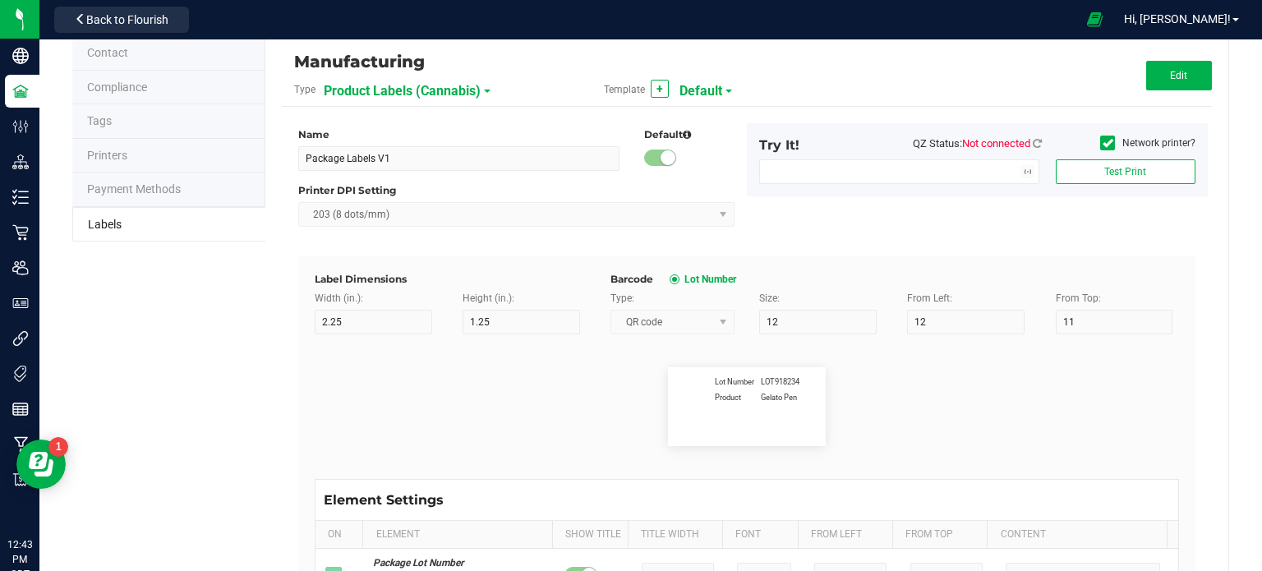
type input "7"
type input "15"
type input "18"
type input "Gelato Pen"
type input "Usable Cannabis per Unit"
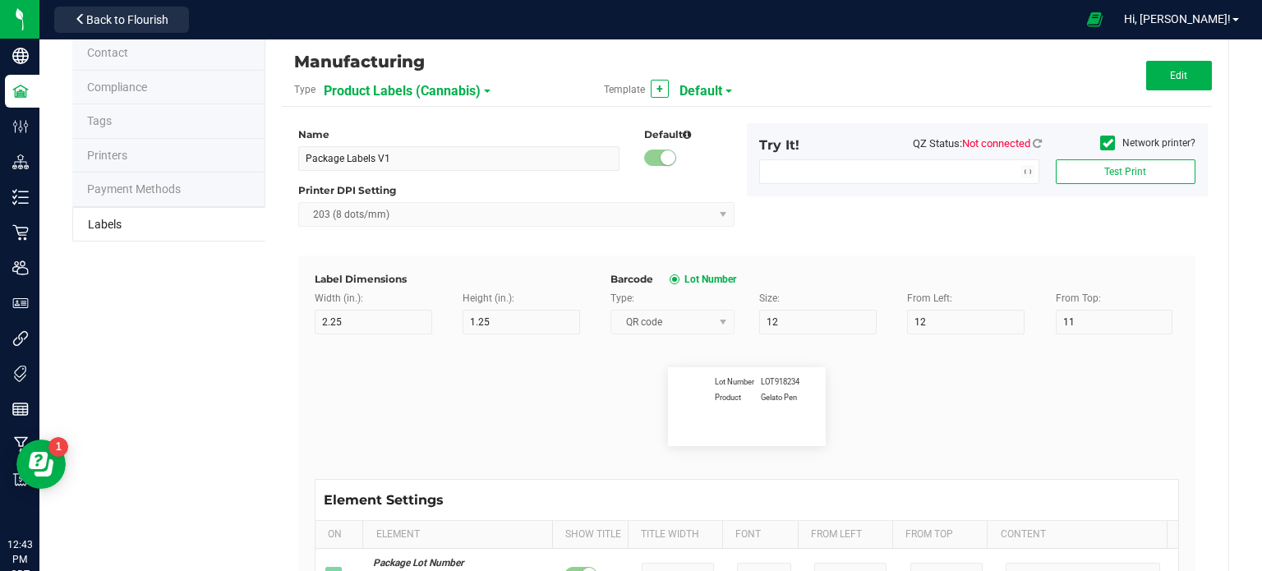
type input "15"
type input "7"
type input "15"
type input "18"
type input "25.73 g"
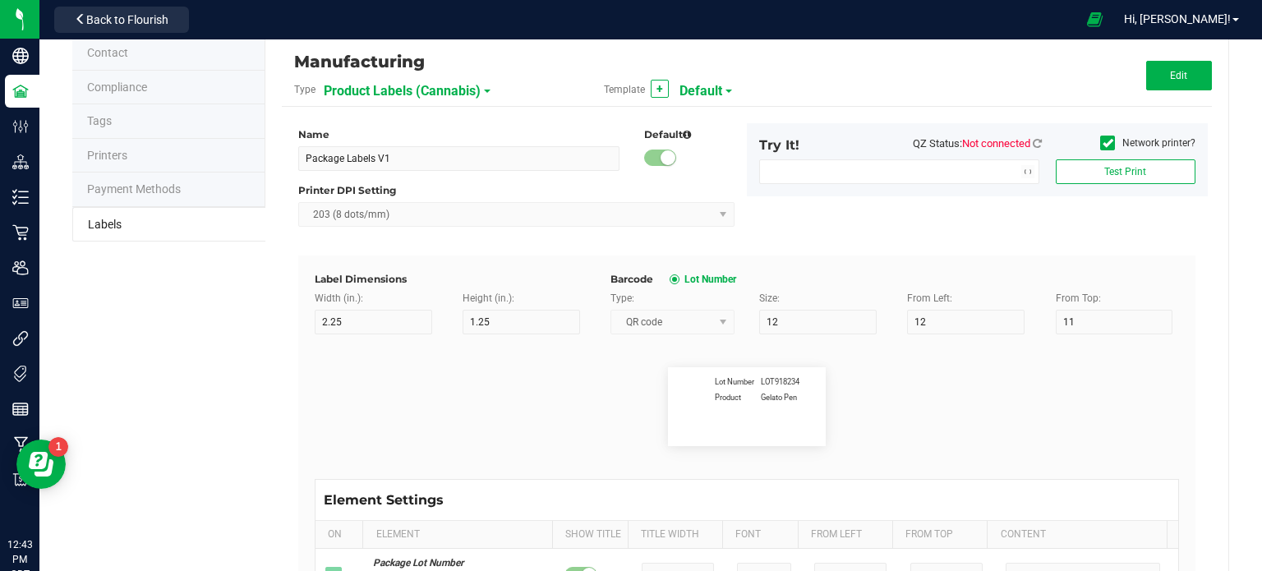
type input "15"
type input "7"
type input "15"
type input "18"
type input "3.5 g"
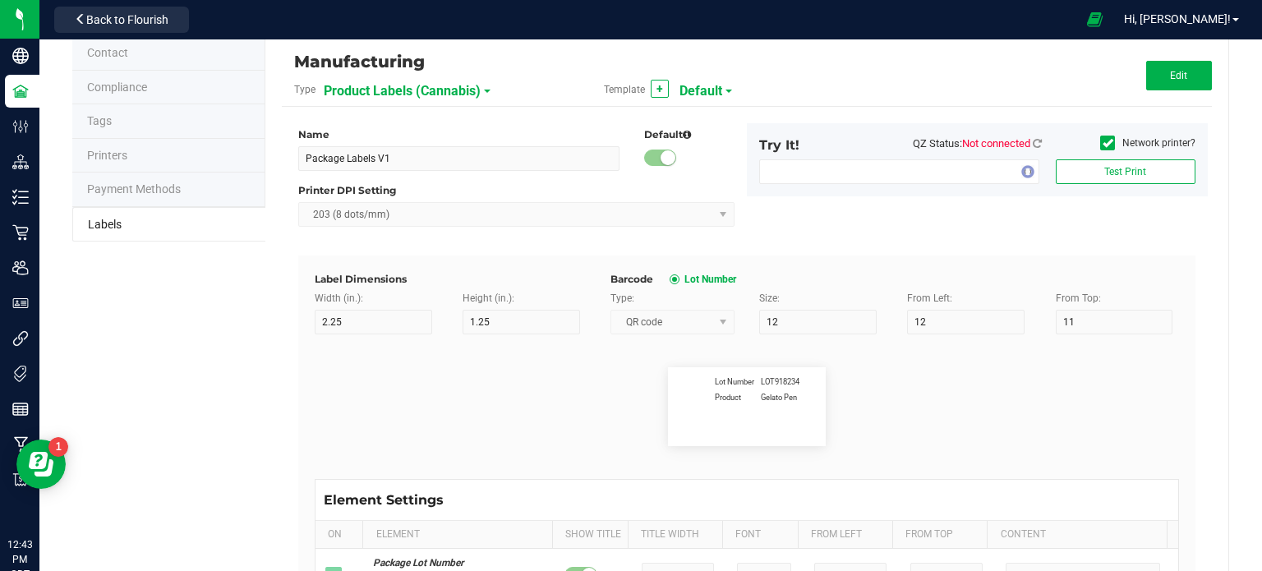
type input "Strain"
type input "15"
type input "7"
type input "15"
type input "18"
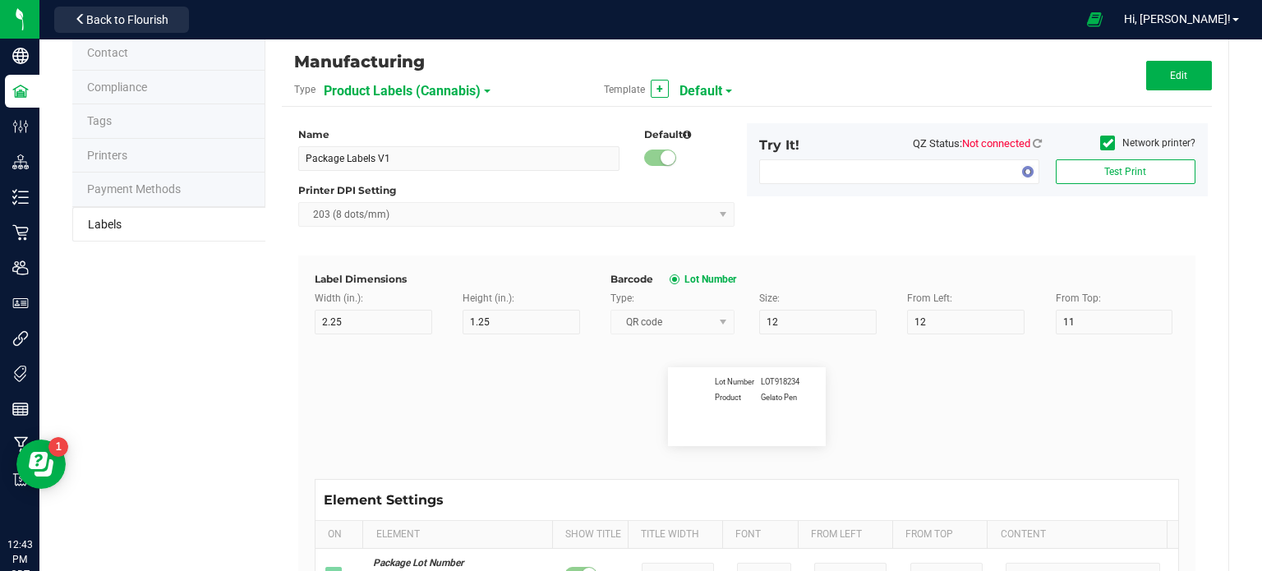
type input "Electric Lemonade"
type input "TAC %"
type input "15"
type input "7"
type input "15"
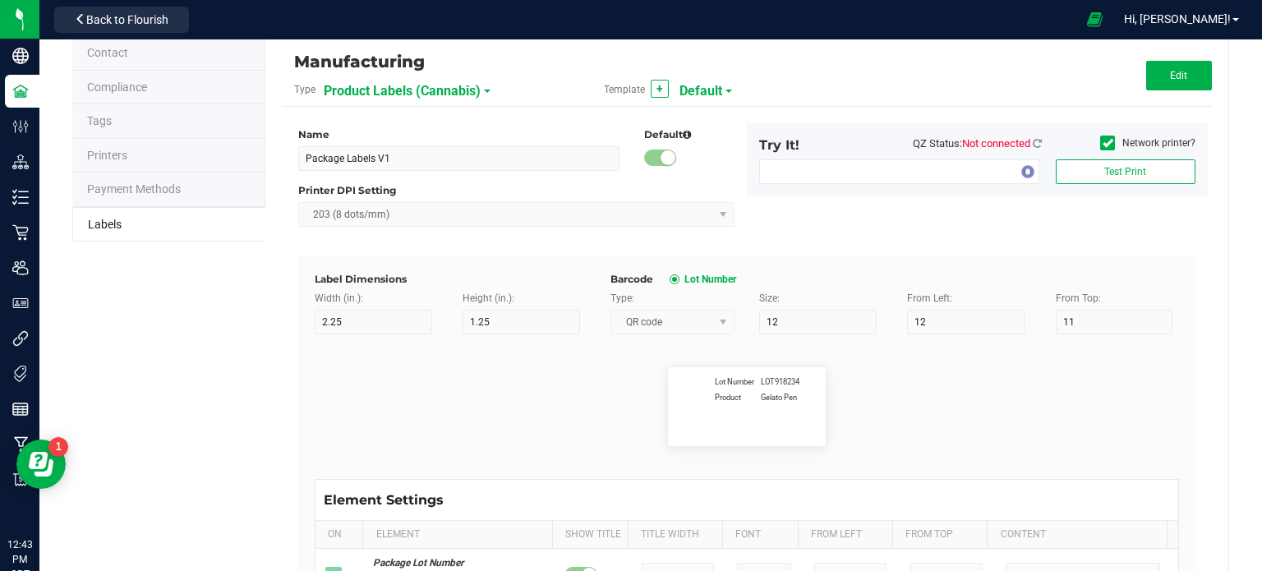
type input "18"
type input "34.72"
type input "Total Terpenes %"
type input "15"
type input "7"
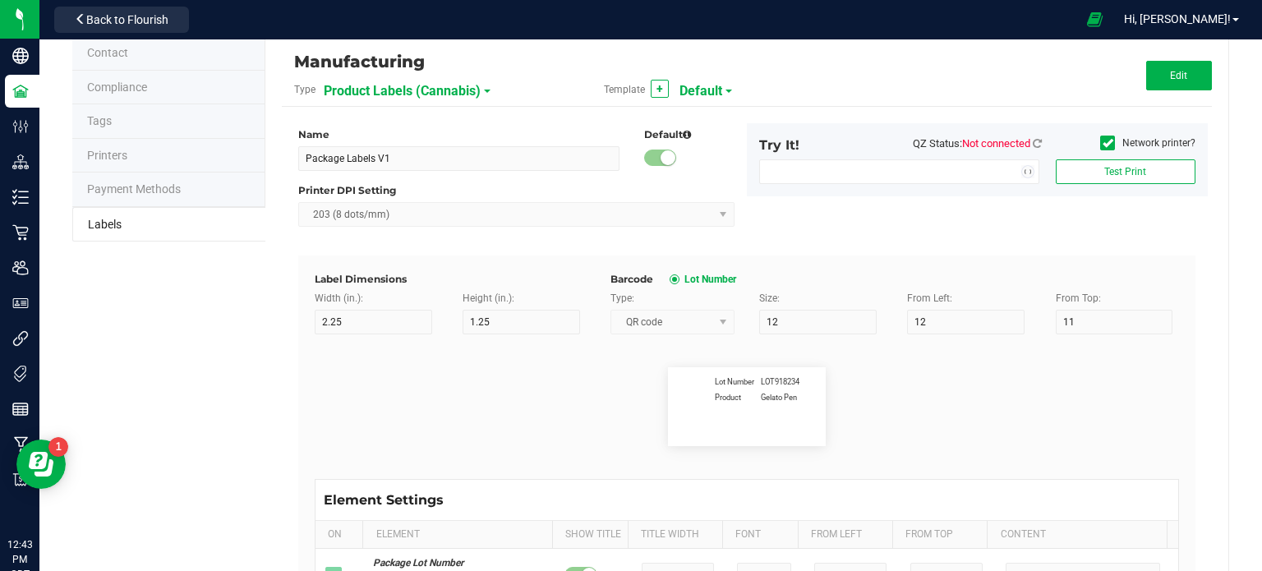
type input "15"
type input "18"
type input "34.72"
type input "THC %"
type input "15"
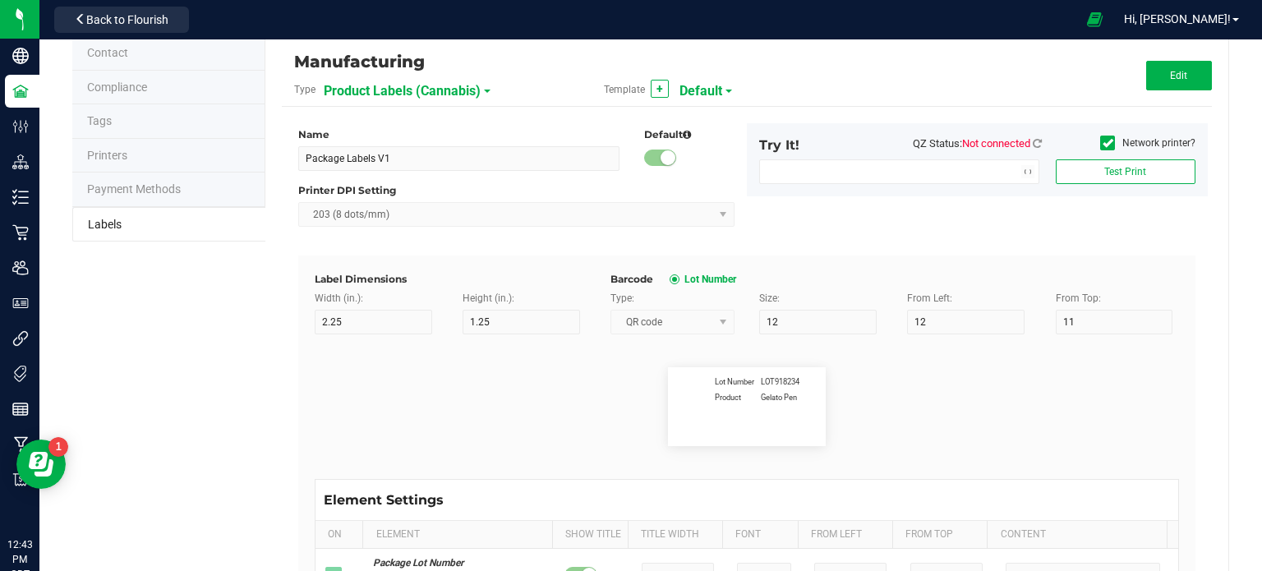
type input "7"
type input "15"
type input "18"
type input "21.5"
type input "THCA %"
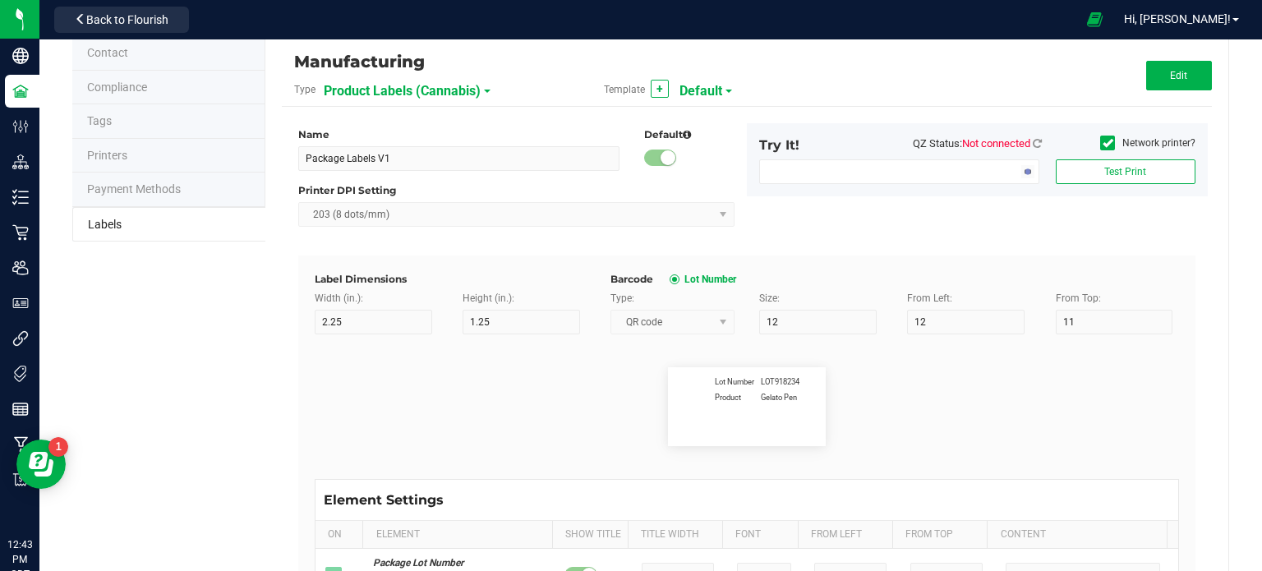
type input "15"
type input "7"
type input "15"
type input "18"
type input "4.19"
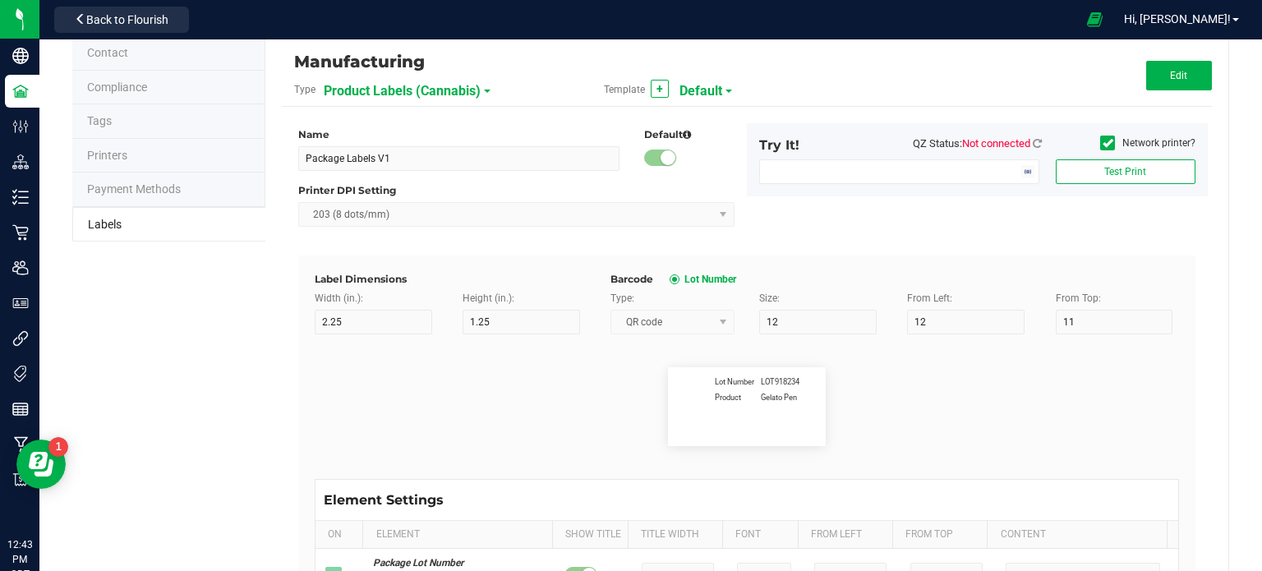
type input "CBD %"
type input "15"
type input "7"
type input "15"
type input "18"
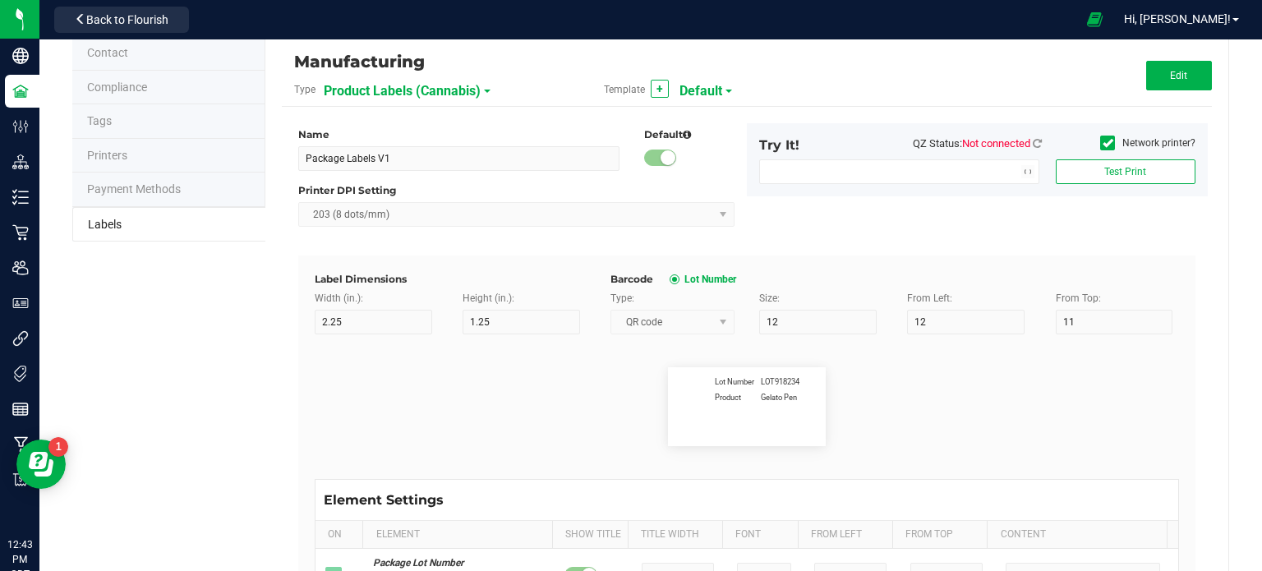
type input "3.6"
type input "CBDA %"
type input "15"
type input "7"
type input "15"
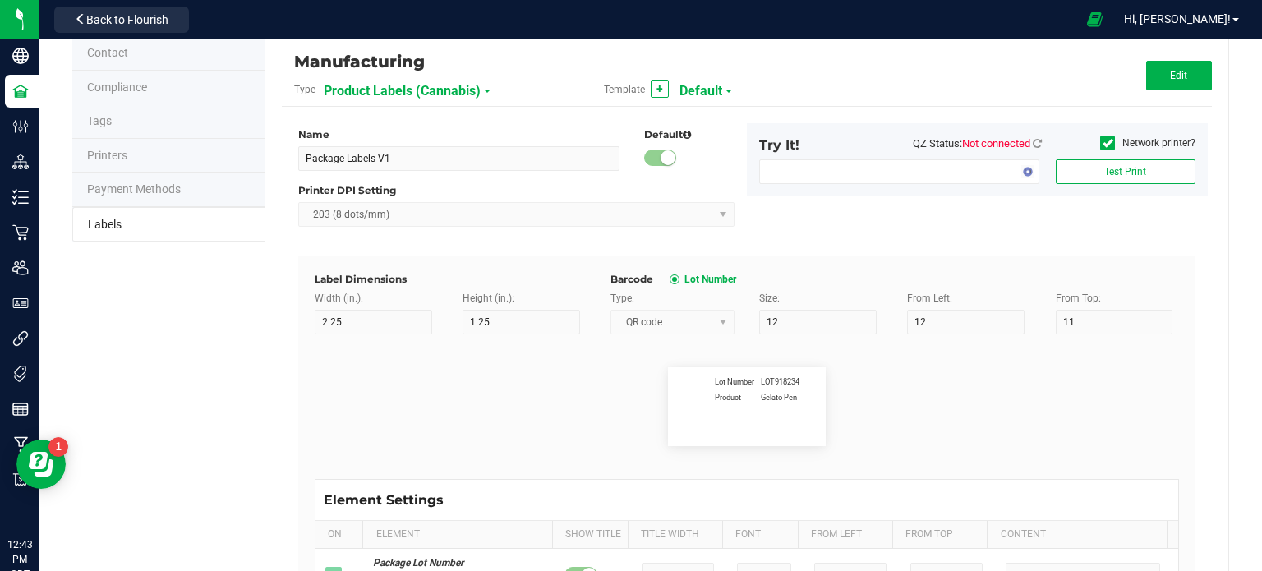
type input "18"
type input "1.91"
type input "CBG %"
type input "15"
type input "7"
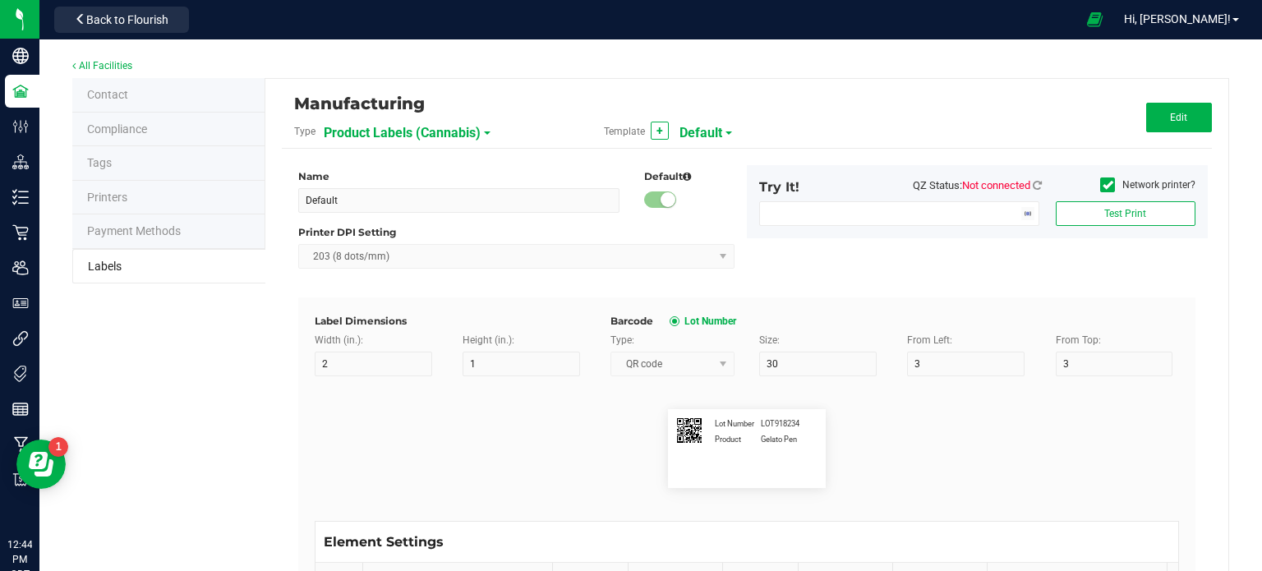
click at [683, 133] on span "Default" at bounding box center [700, 133] width 43 height 28
click at [751, 96] on div "Manufacturing" at bounding box center [591, 104] width 595 height 28
